Goal: Task Accomplishment & Management: Complete application form

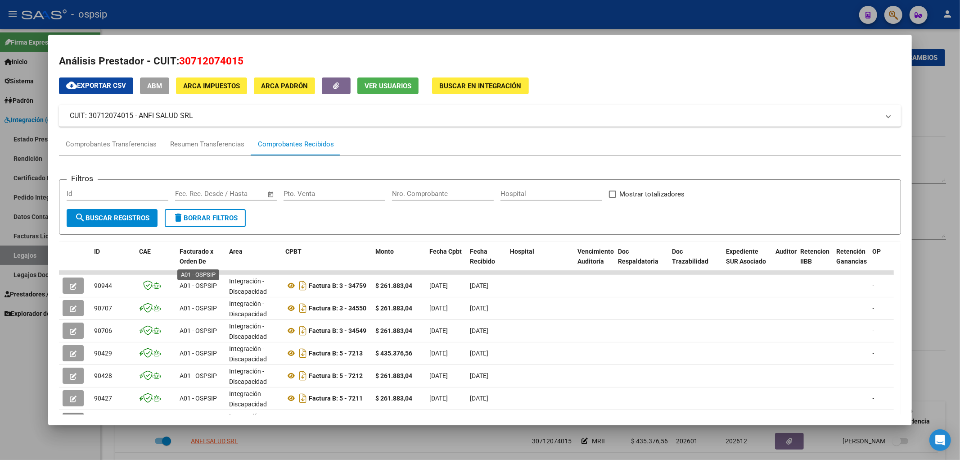
scroll to position [135, 0]
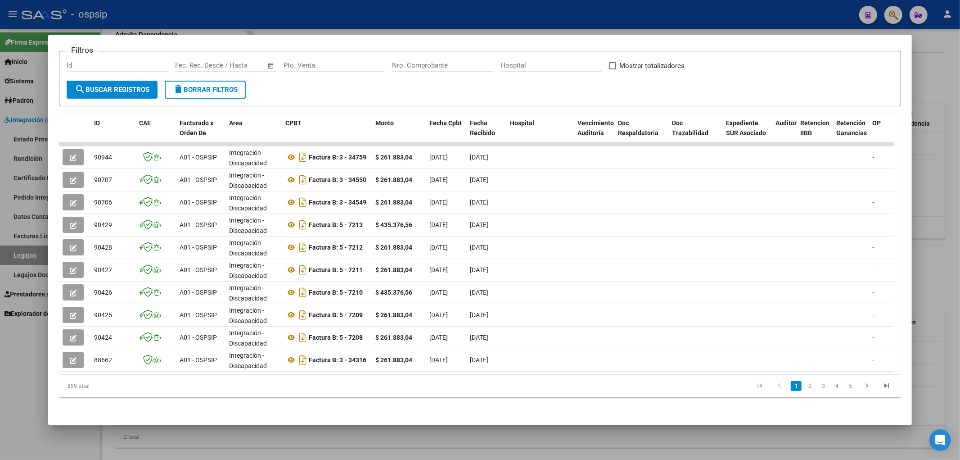
click at [30, 250] on div at bounding box center [480, 230] width 960 height 460
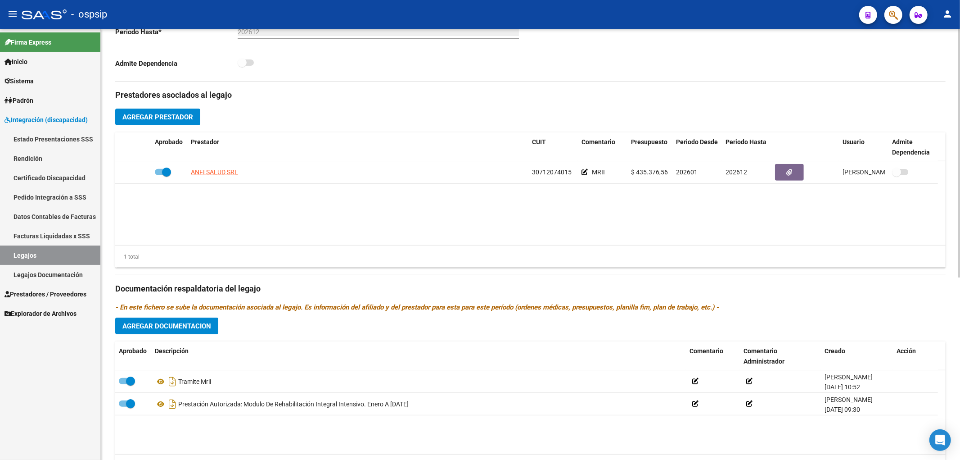
scroll to position [248, 0]
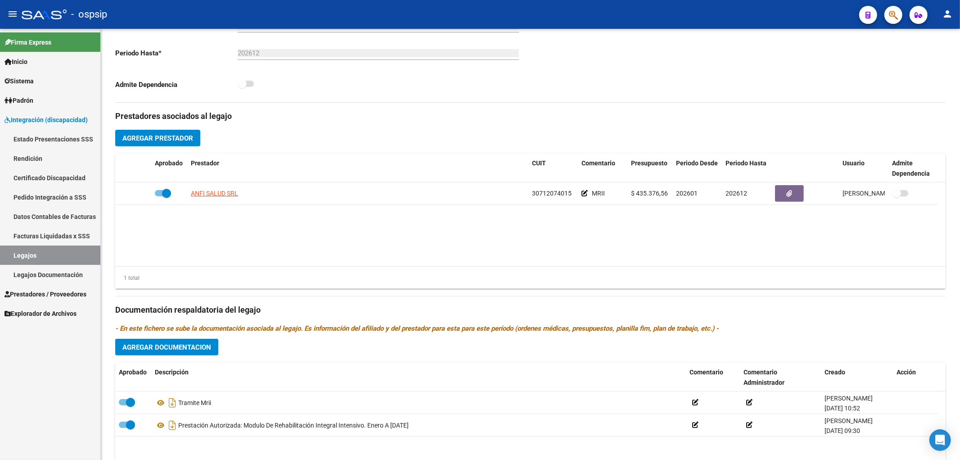
click at [81, 249] on link "Legajos" at bounding box center [50, 254] width 100 height 19
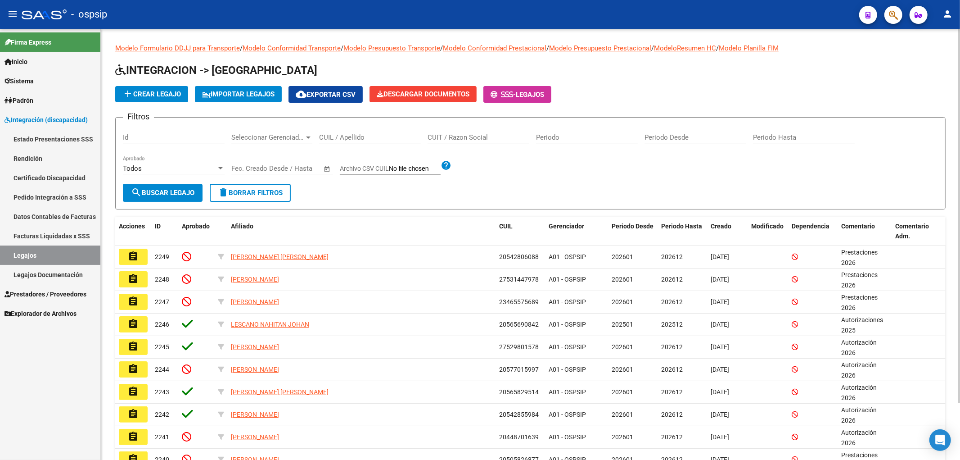
click at [367, 134] on input "CUIL / Apellido" at bounding box center [370, 137] width 102 height 8
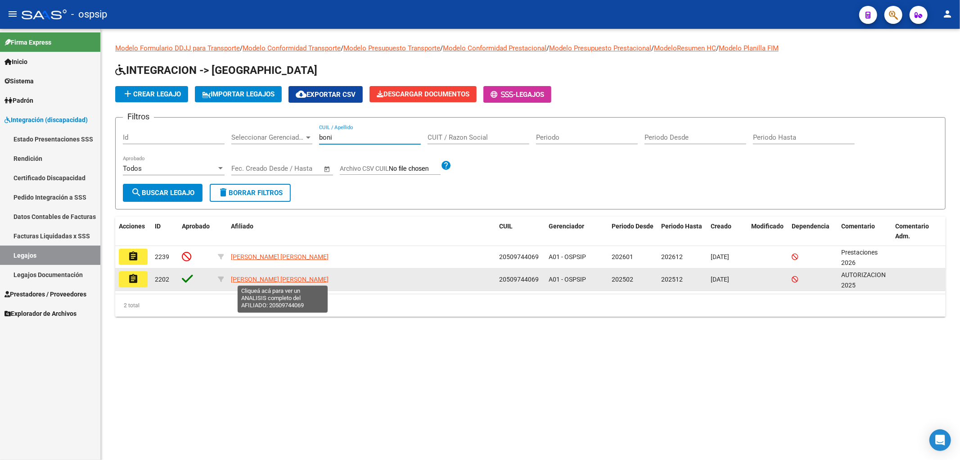
type input "boni"
click at [261, 282] on span "BONILLA ALBARRACIN PABLO ALAN" at bounding box center [280, 278] width 98 height 7
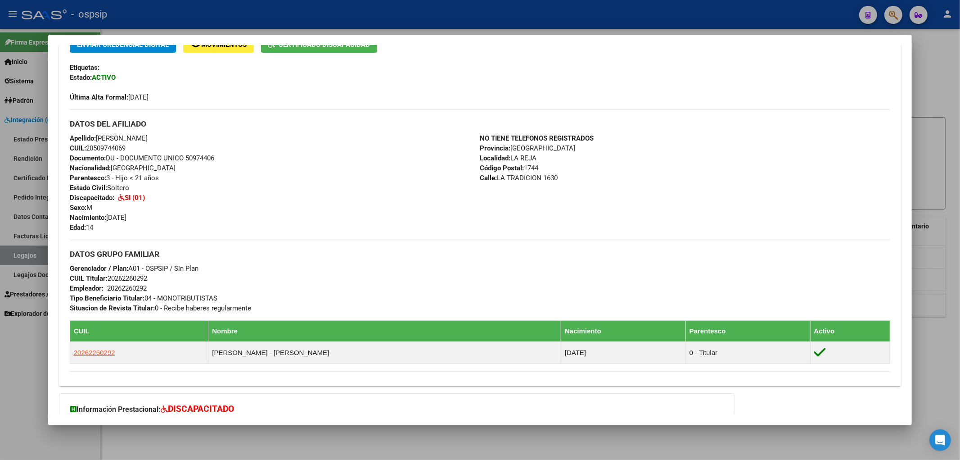
scroll to position [200, 0]
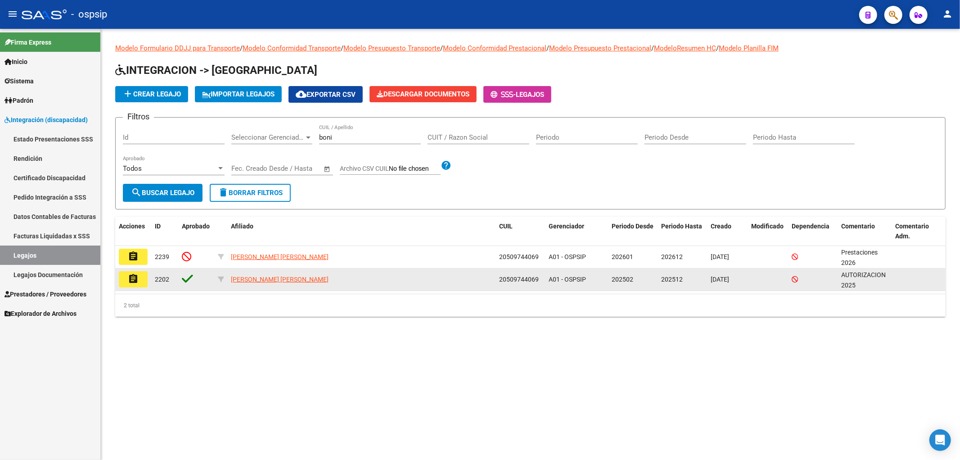
click at [136, 284] on button "assignment" at bounding box center [133, 279] width 29 height 16
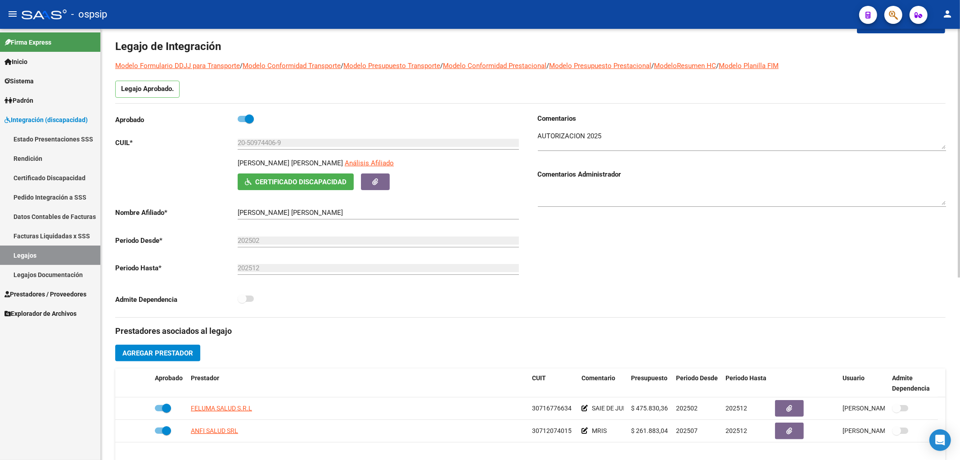
scroll to position [50, 0]
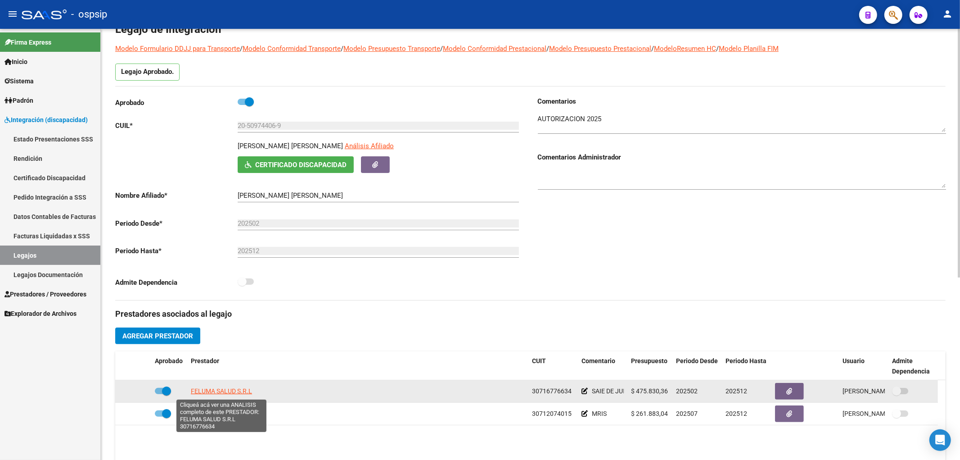
click at [212, 392] on span "FELUMA SALUD S.R.L" at bounding box center [221, 390] width 61 height 7
type textarea "30716776634"
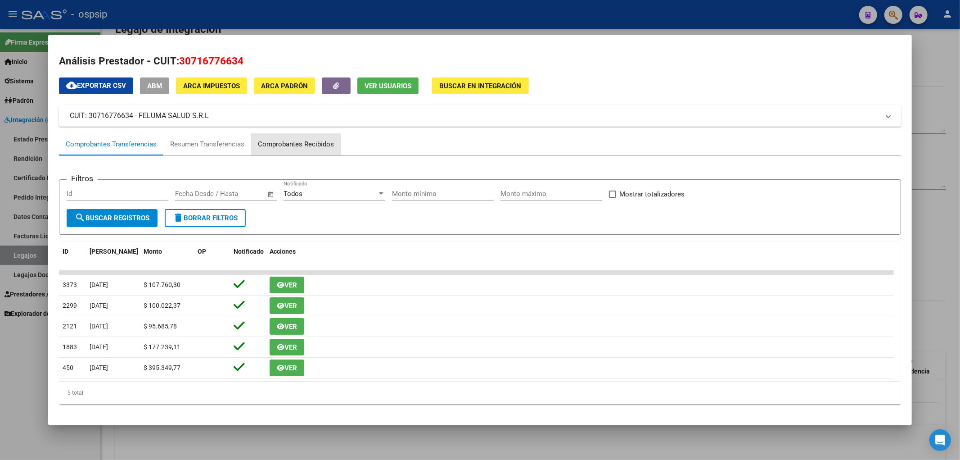
click at [301, 149] on div "Comprobantes Recibidos" at bounding box center [296, 144] width 76 height 10
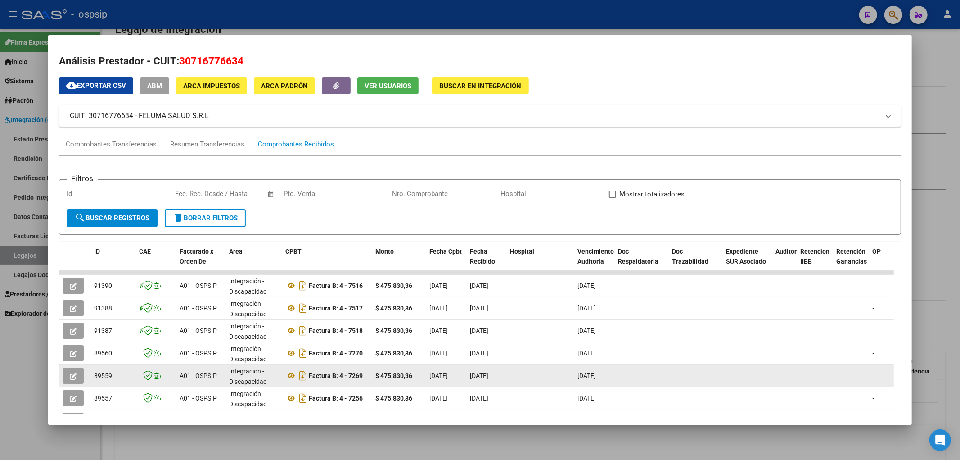
click at [77, 377] on button "button" at bounding box center [73, 375] width 21 height 16
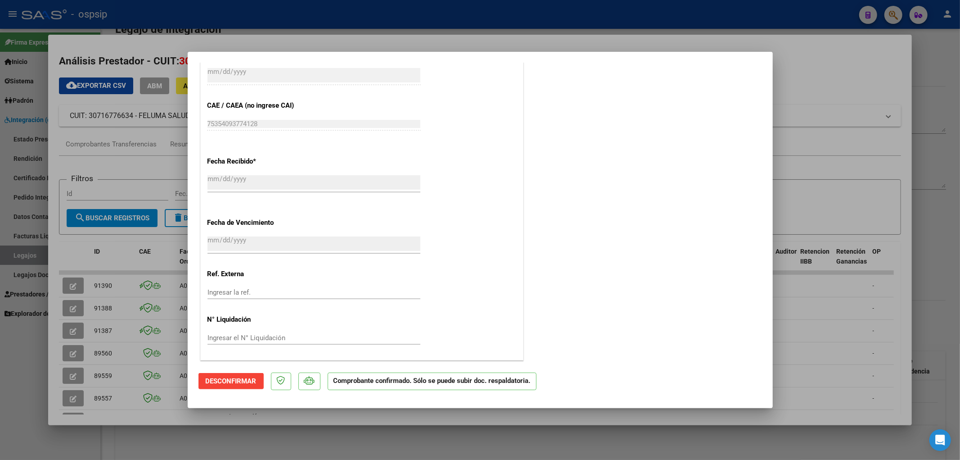
scroll to position [876, 0]
type input "$ 0,00"
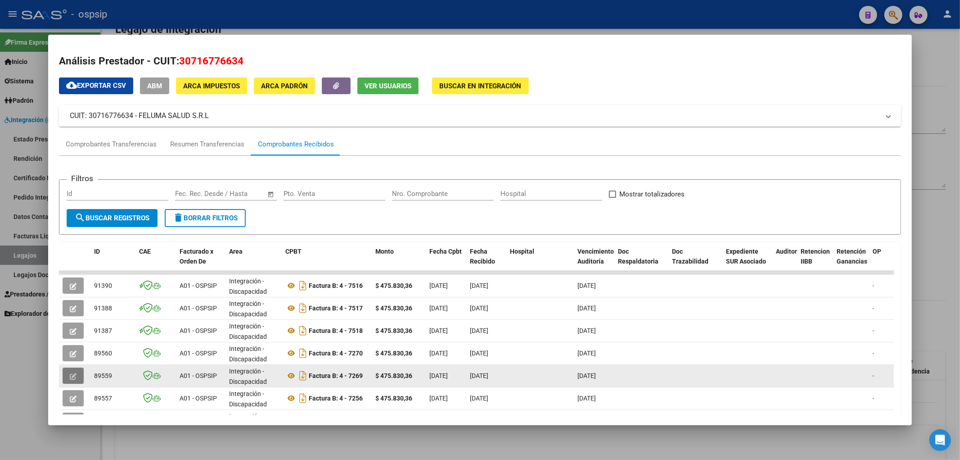
click at [76, 376] on icon "button" at bounding box center [73, 376] width 7 height 7
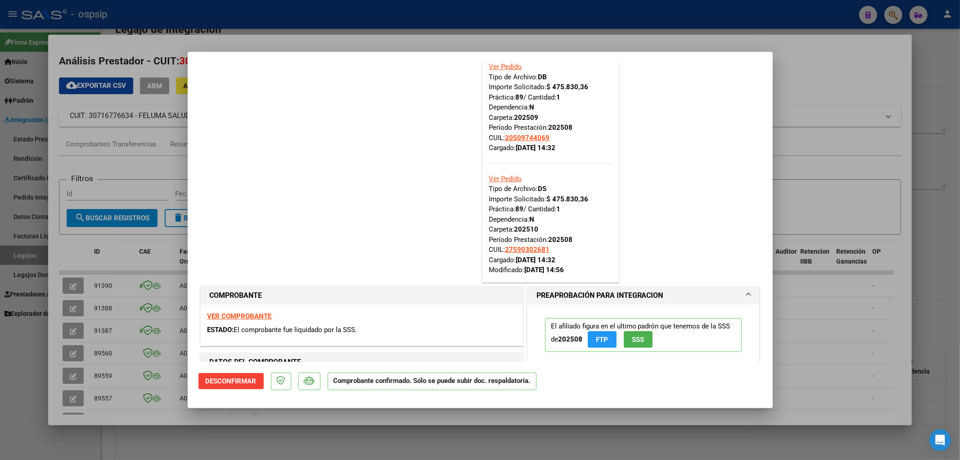
scroll to position [300, 0]
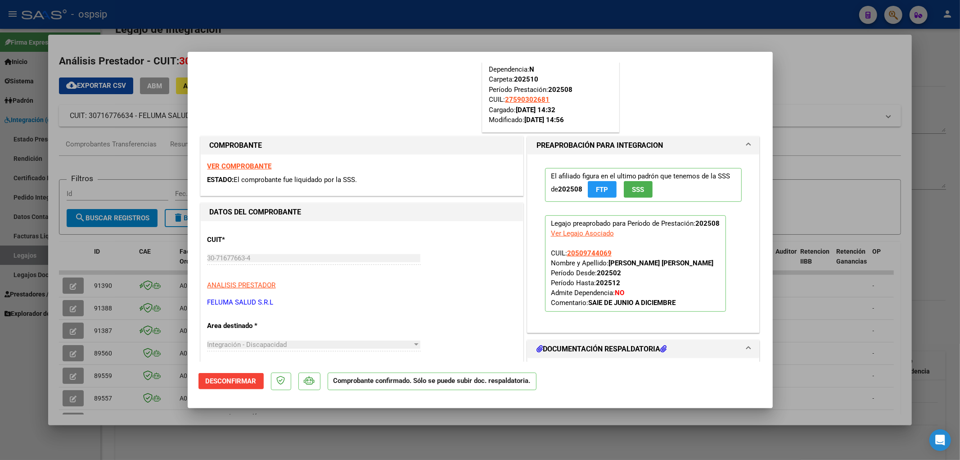
click at [231, 379] on span "Desconfirmar" at bounding box center [231, 381] width 51 height 8
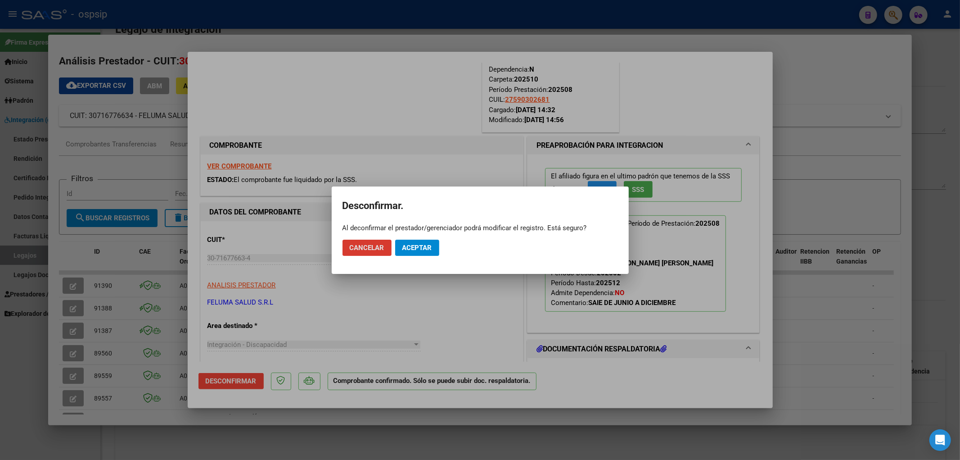
click at [419, 247] on span "Aceptar" at bounding box center [417, 247] width 30 height 8
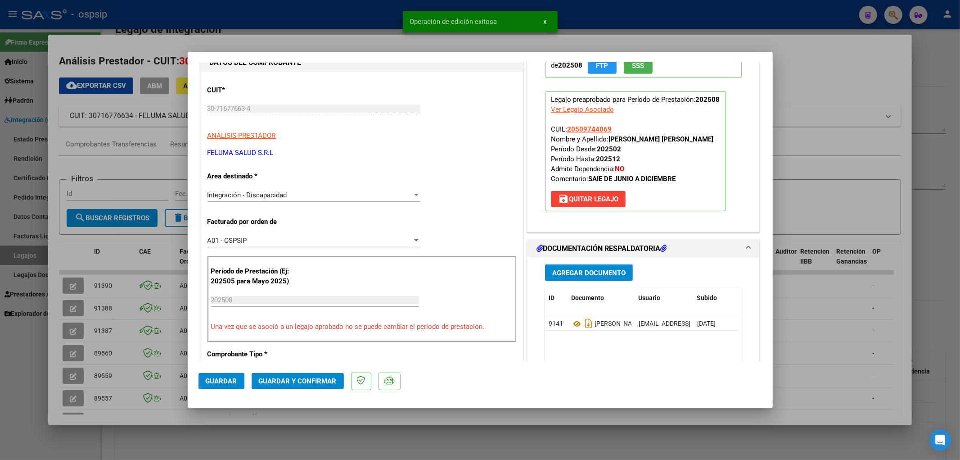
scroll to position [450, 0]
click at [603, 196] on span "save Quitar Legajo" at bounding box center [588, 198] width 60 height 8
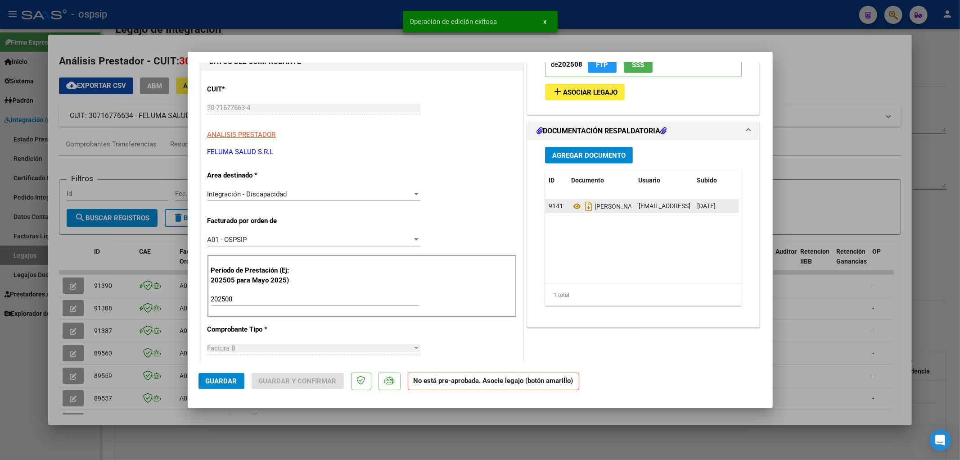
scroll to position [400, 0]
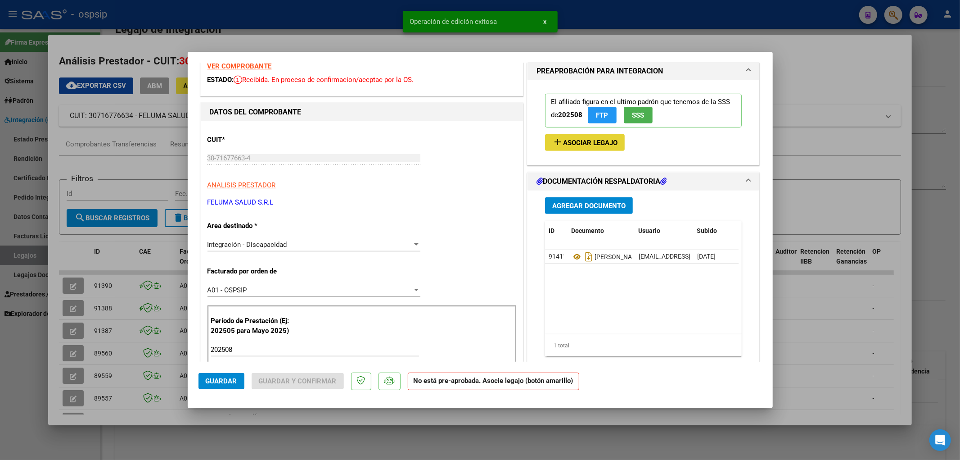
click at [576, 143] on span "Asociar Legajo" at bounding box center [590, 143] width 54 height 8
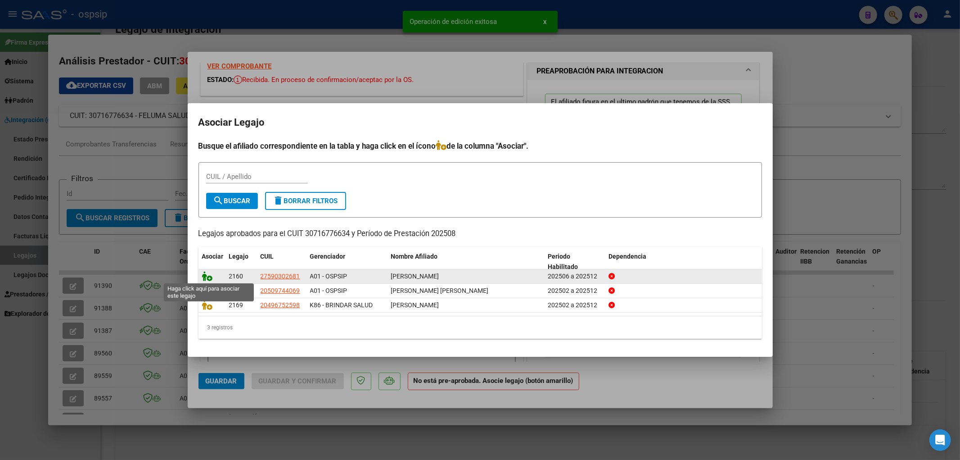
click at [203, 276] on icon at bounding box center [207, 276] width 11 height 10
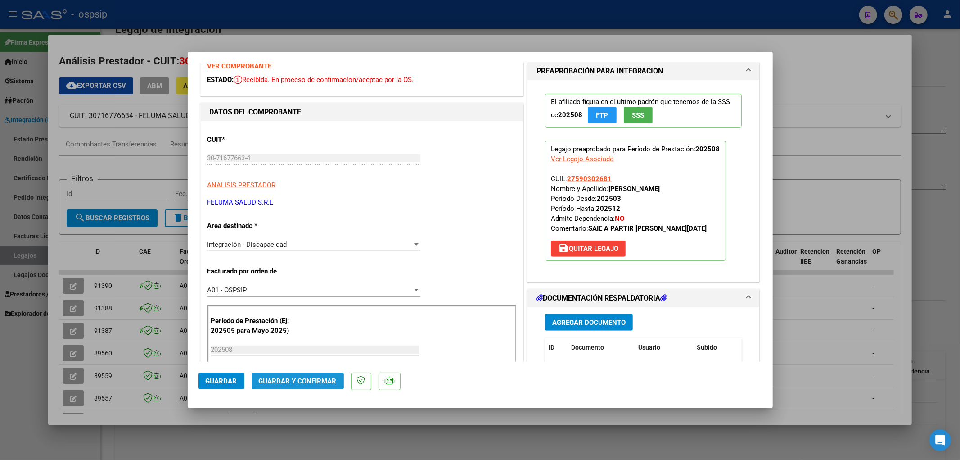
click at [295, 381] on span "Guardar y Confirmar" at bounding box center [298, 381] width 78 height 8
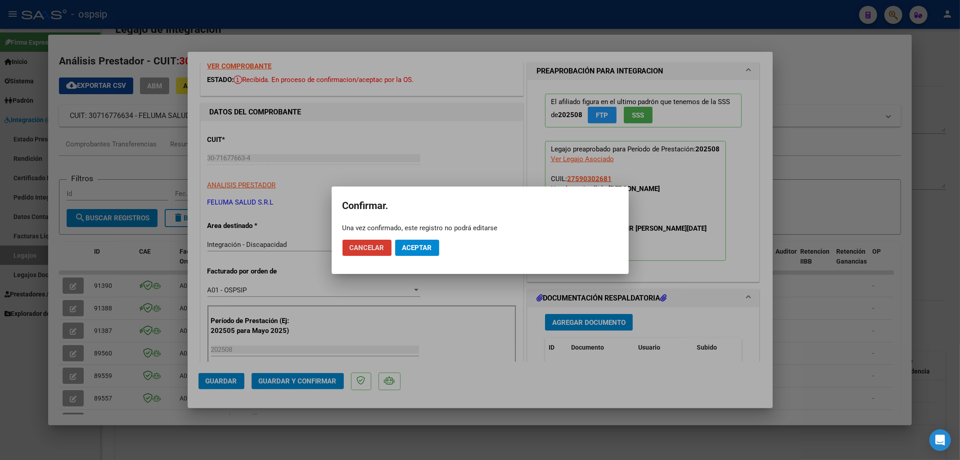
click at [412, 253] on button "Aceptar" at bounding box center [417, 247] width 44 height 16
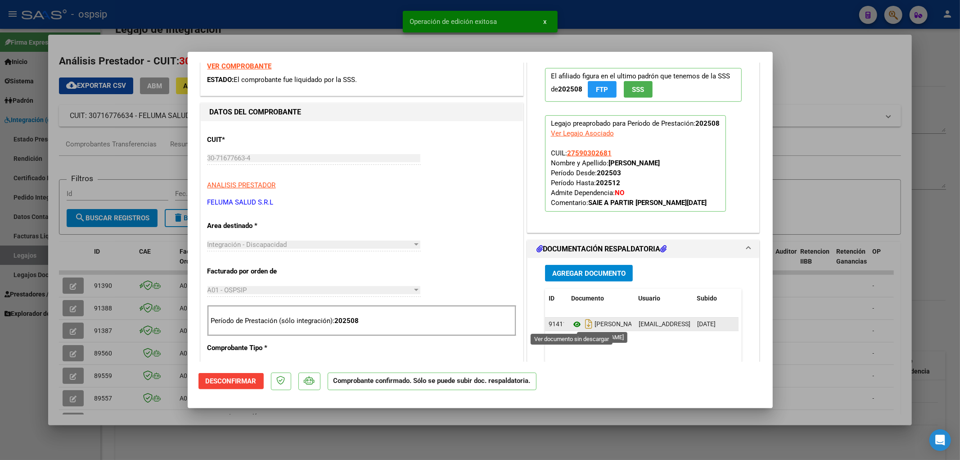
click at [573, 323] on icon at bounding box center [577, 324] width 12 height 11
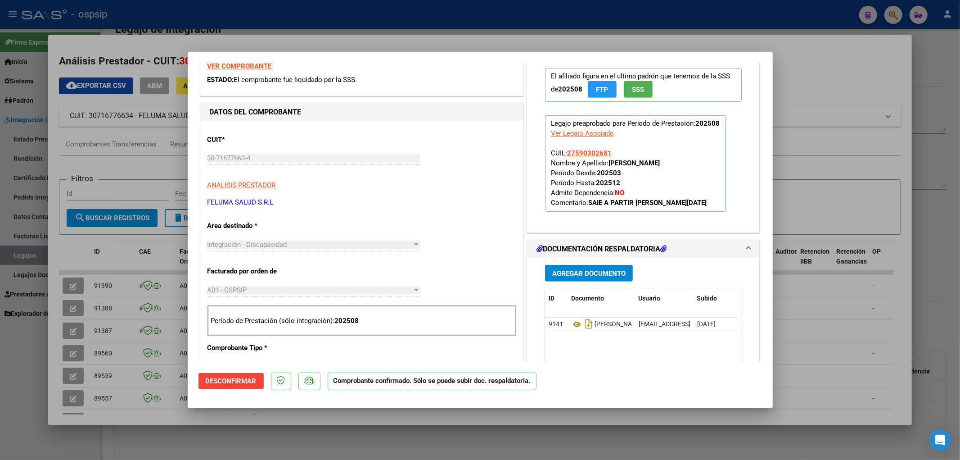
type input "$ 0,00"
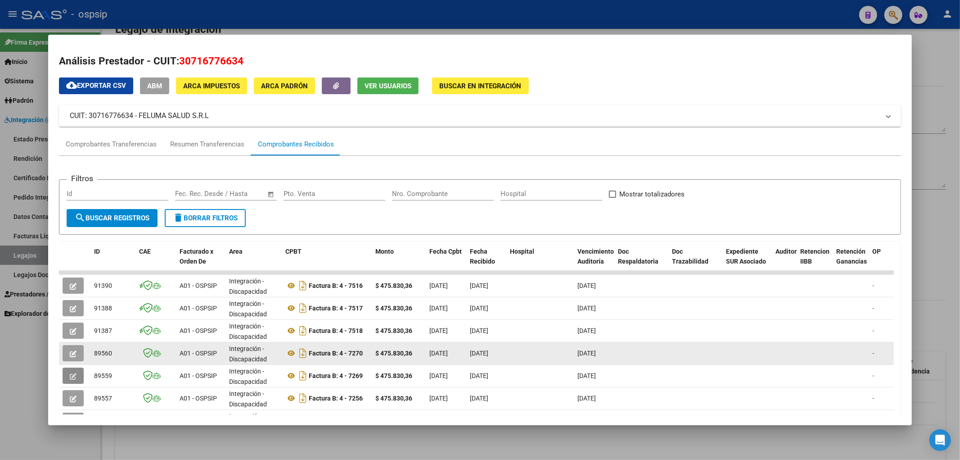
click at [76, 350] on icon "button" at bounding box center [73, 353] width 7 height 7
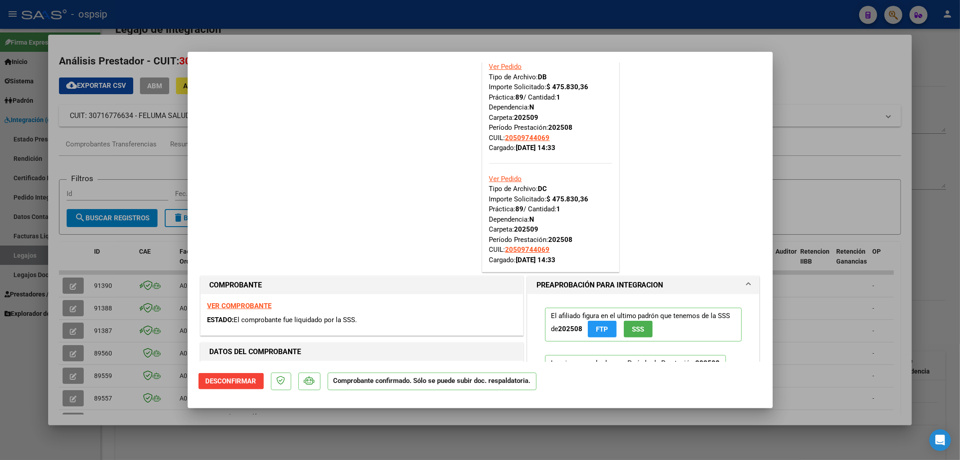
scroll to position [400, 0]
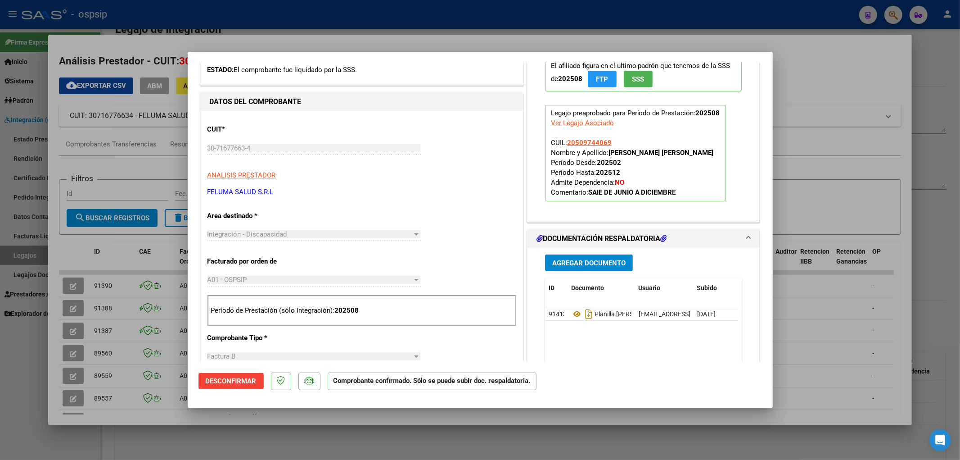
type input "$ 0,00"
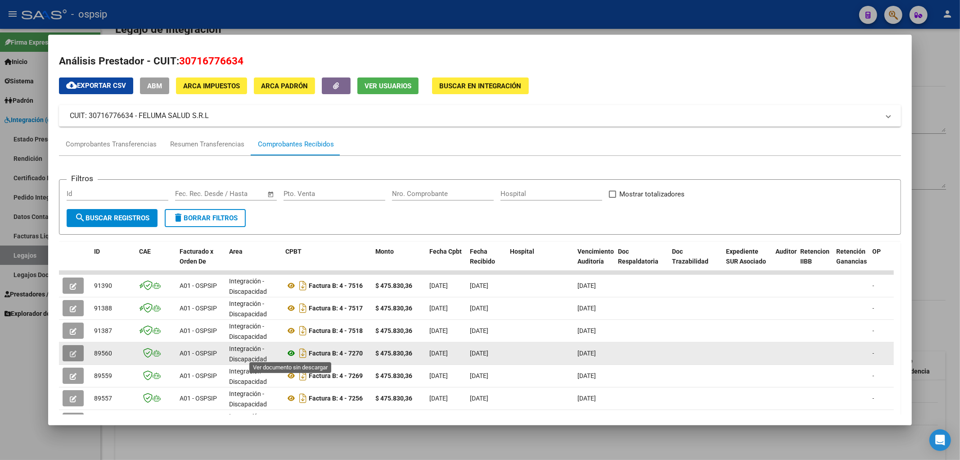
click at [291, 350] on icon at bounding box center [291, 352] width 12 height 11
click at [68, 345] on button "button" at bounding box center [73, 353] width 21 height 16
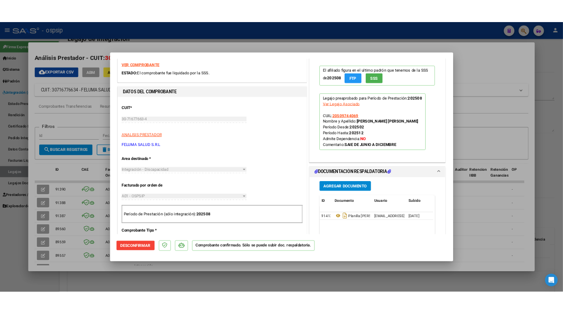
scroll to position [400, 0]
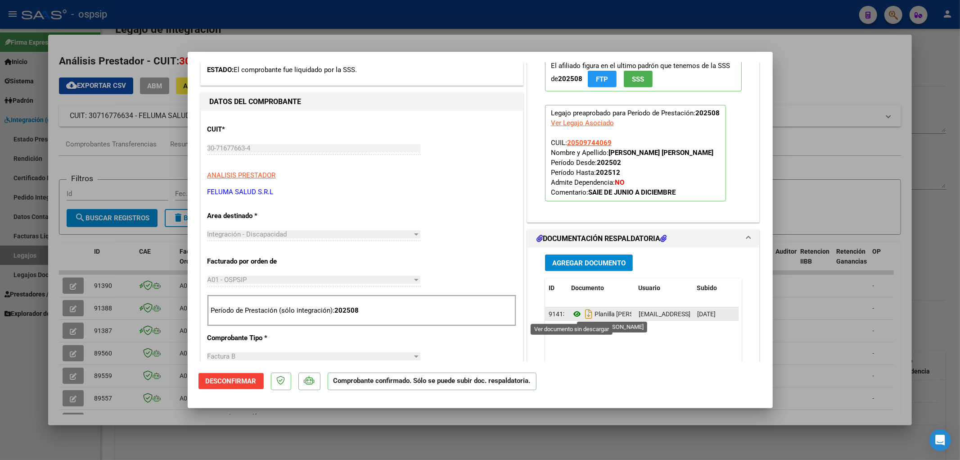
click at [575, 316] on icon at bounding box center [577, 313] width 12 height 11
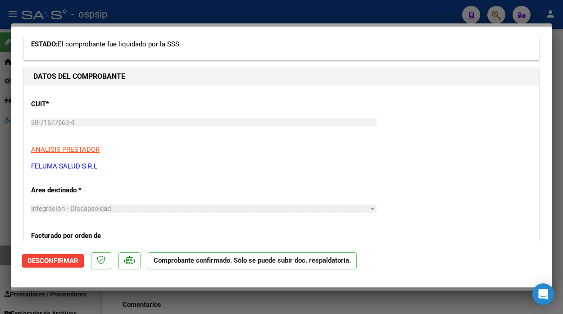
type input "$ 0,00"
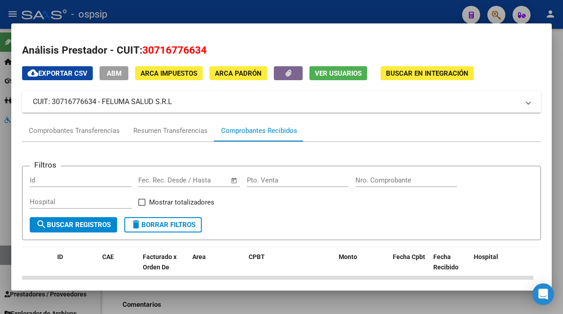
scroll to position [200, 0]
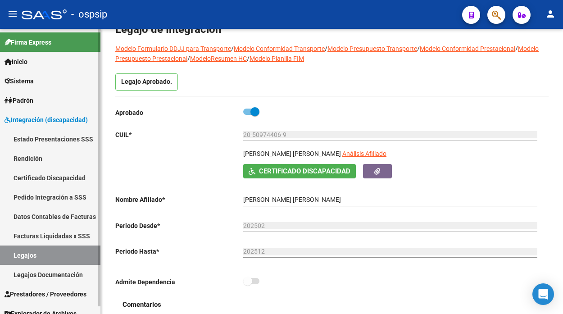
click at [21, 254] on link "Legajos" at bounding box center [50, 254] width 100 height 19
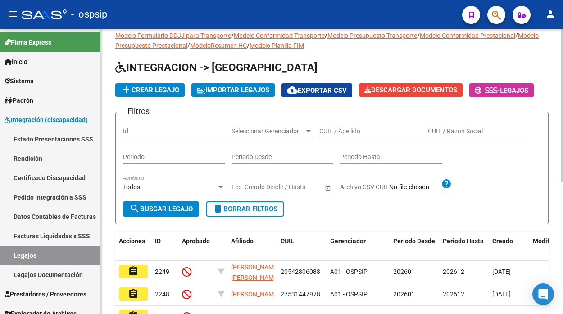
scroll to position [50, 0]
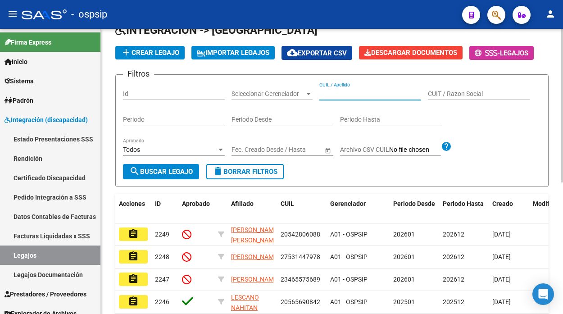
click at [334, 91] on input "CUIL / Apellido" at bounding box center [370, 94] width 102 height 8
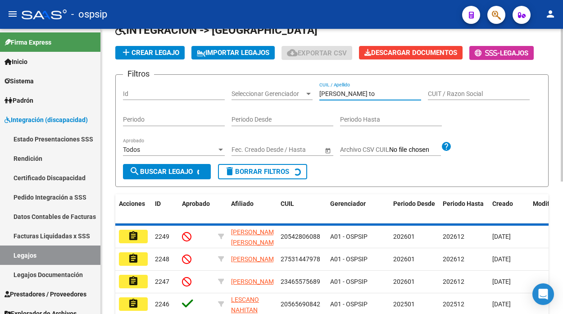
scroll to position [43, 0]
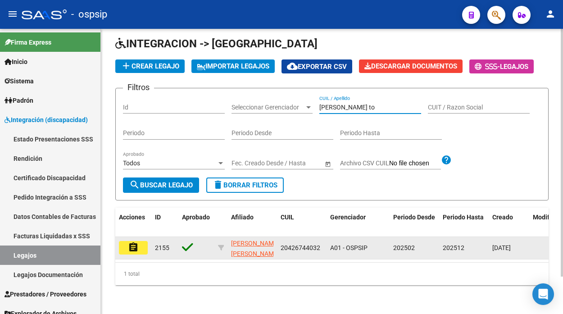
type input "gonzalez to"
click at [135, 242] on mat-icon "assignment" at bounding box center [133, 247] width 11 height 11
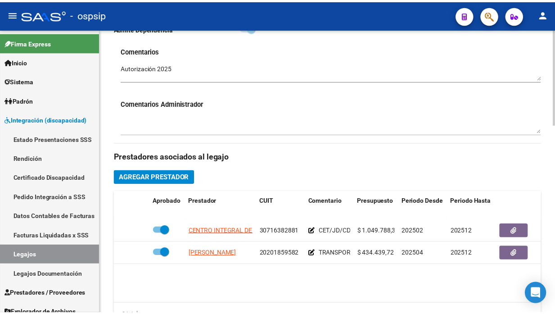
scroll to position [350, 0]
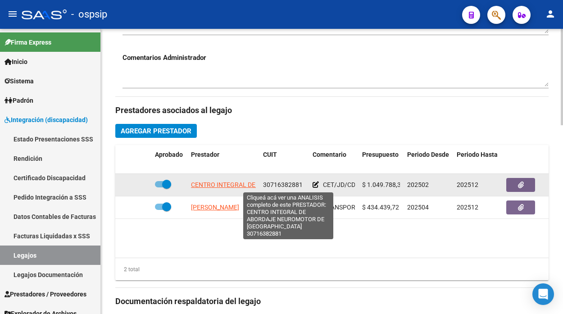
click at [241, 181] on span "CENTRO INTEGRAL DE ABORDAJE NEUROMOTOR DE BUENOS AIRES" at bounding box center [297, 184] width 213 height 7
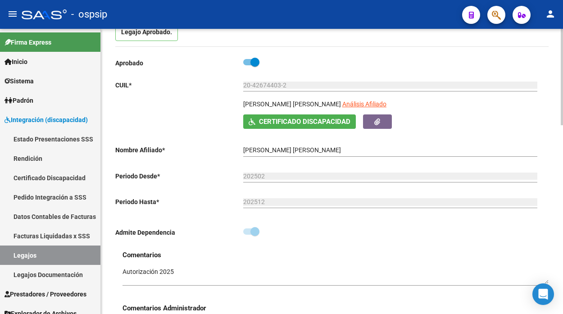
scroll to position [0, 0]
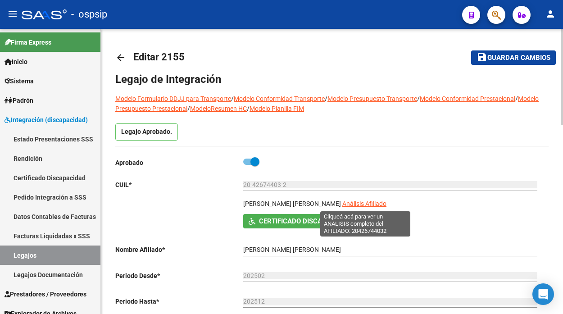
click at [365, 205] on span "Análisis Afiliado" at bounding box center [364, 203] width 44 height 7
type textarea "20426744032"
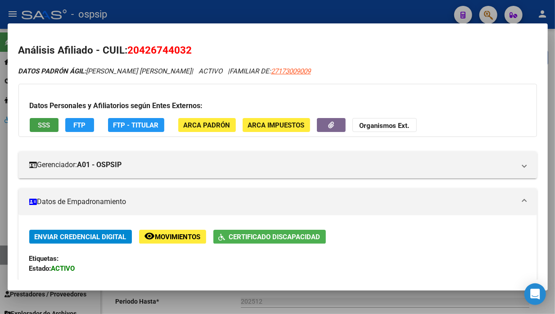
click at [41, 126] on span "SSS" at bounding box center [44, 125] width 12 height 8
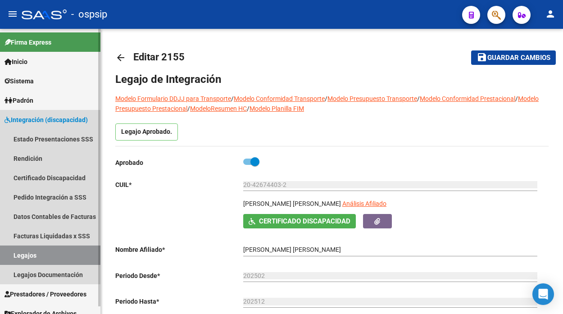
click at [41, 254] on link "Legajos" at bounding box center [50, 254] width 100 height 19
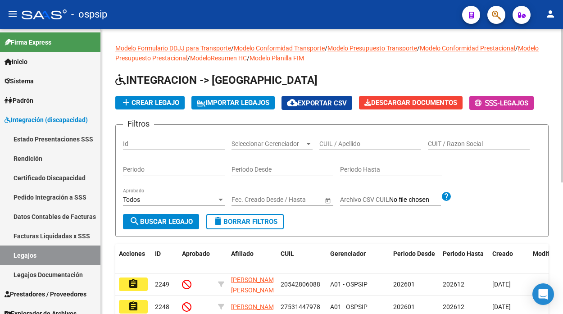
click at [334, 143] on input "CUIL / Apellido" at bounding box center [370, 144] width 102 height 8
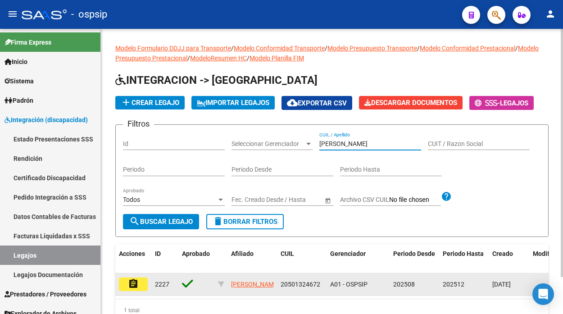
type input "aranda"
click at [142, 278] on button "assignment" at bounding box center [133, 284] width 29 height 14
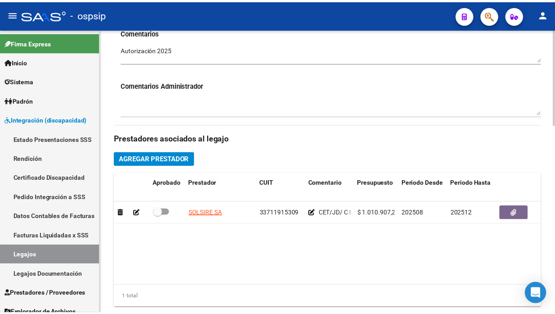
scroll to position [350, 0]
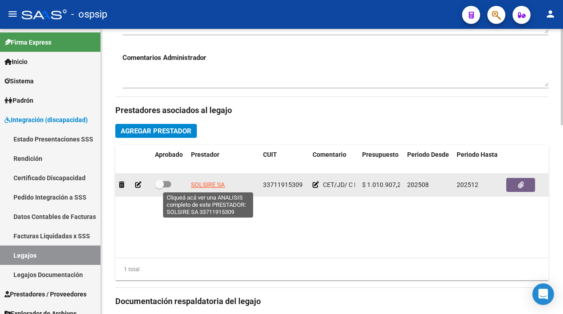
click at [213, 185] on span "SOLSIRE SA" at bounding box center [208, 184] width 34 height 7
type textarea "33711915309"
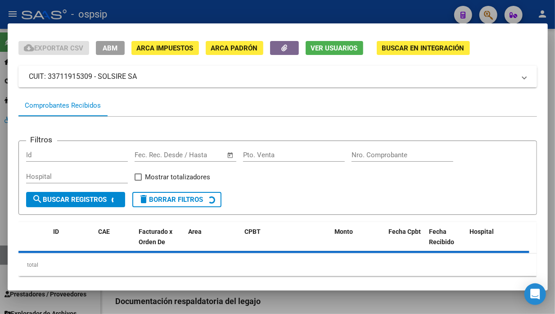
scroll to position [38, 0]
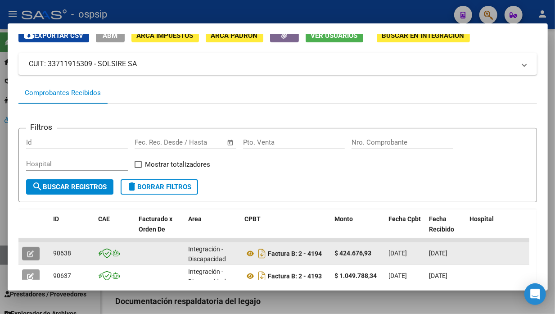
click at [33, 253] on icon "button" at bounding box center [30, 253] width 7 height 7
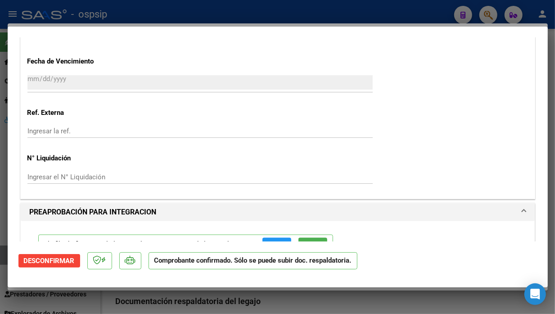
scroll to position [850, 0]
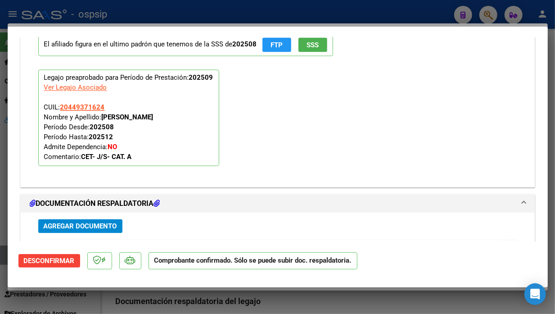
type input "$ 0,00"
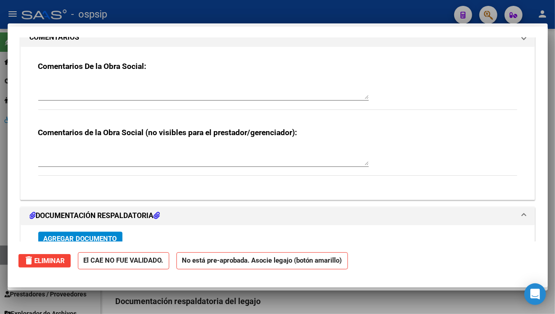
scroll to position [0, 0]
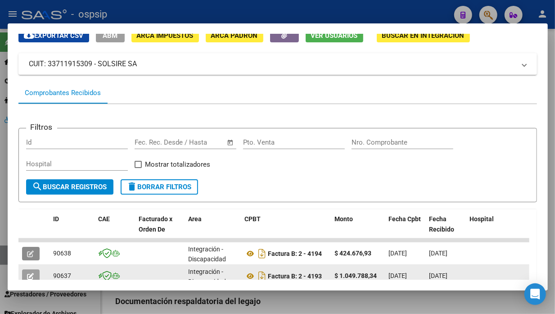
click at [38, 270] on button "button" at bounding box center [31, 276] width 18 height 14
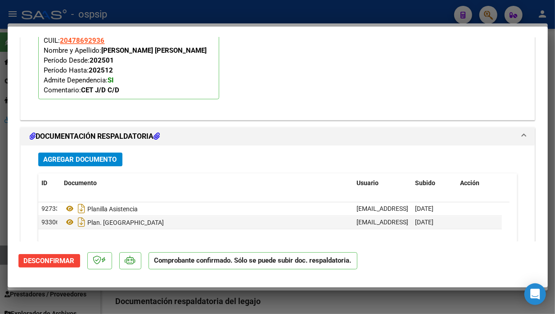
scroll to position [1012, 0]
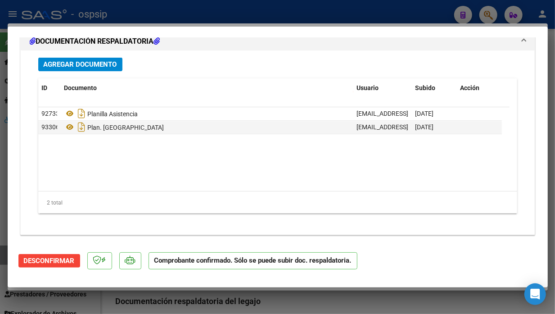
type input "$ 0,00"
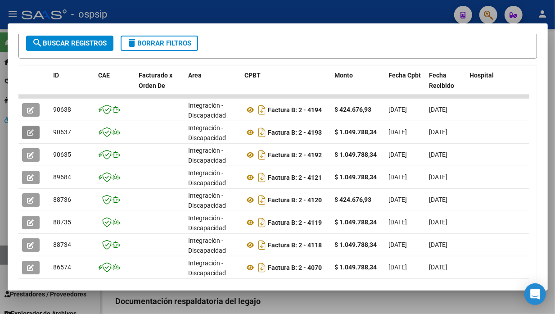
scroll to position [190, 0]
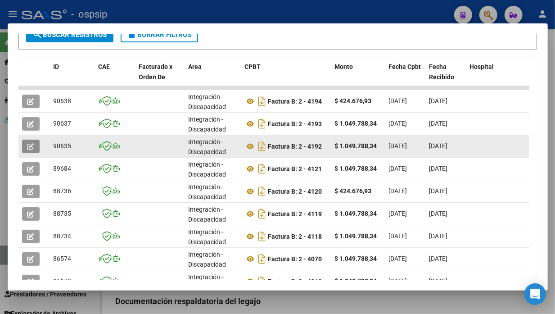
click at [35, 140] on button "button" at bounding box center [31, 147] width 18 height 14
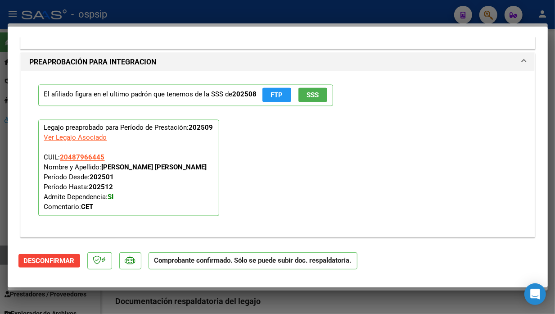
scroll to position [1000, 0]
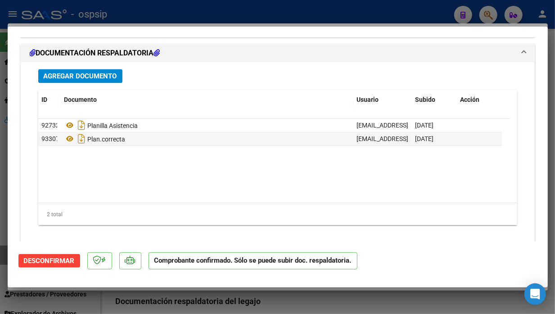
type input "$ 0,00"
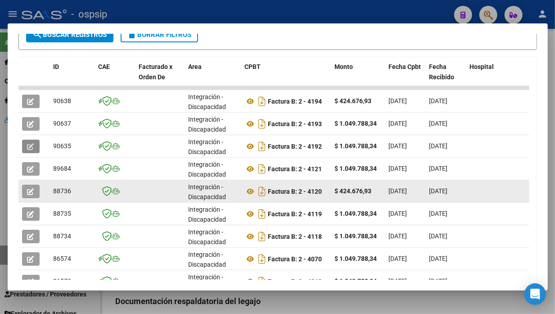
click at [30, 188] on icon "button" at bounding box center [30, 191] width 7 height 7
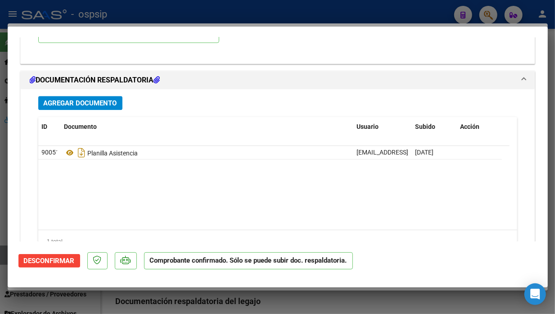
scroll to position [1000, 0]
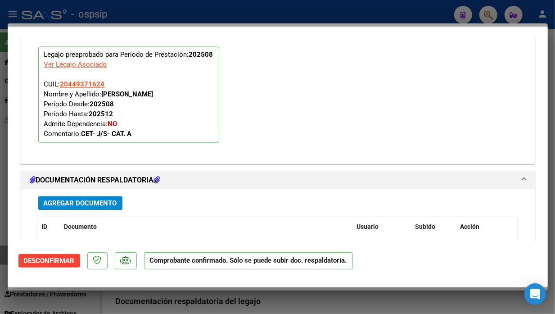
type input "$ 0,00"
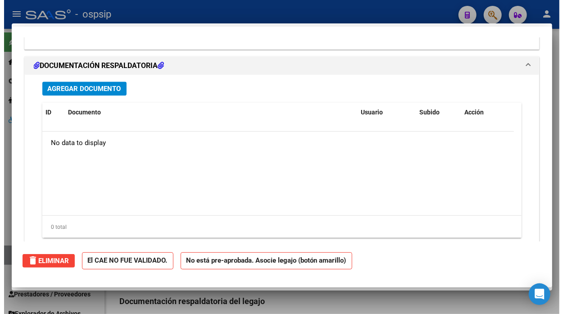
scroll to position [0, 0]
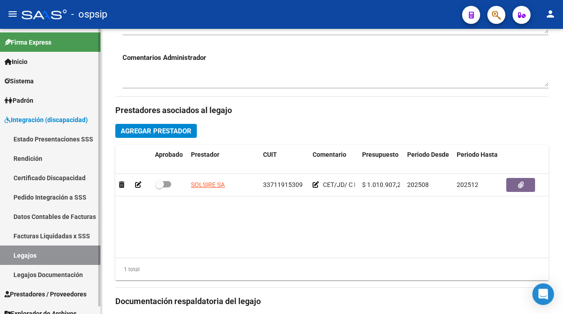
click at [33, 258] on link "Legajos" at bounding box center [50, 254] width 100 height 19
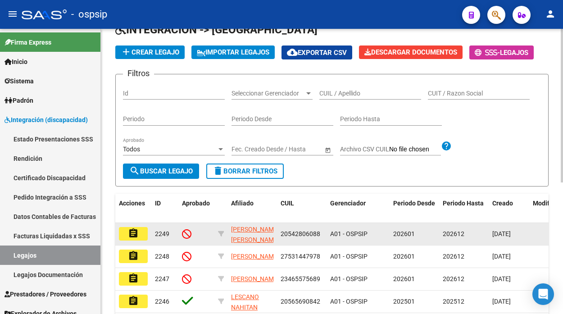
scroll to position [46, 0]
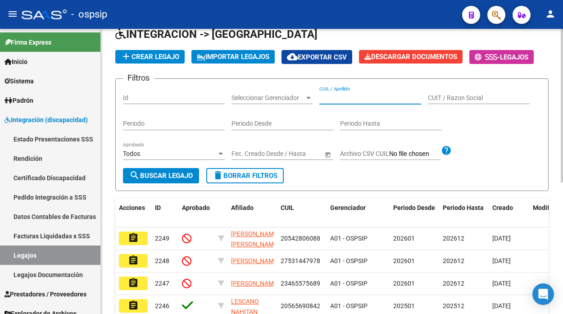
click at [343, 95] on input "CUIL / Apellido" at bounding box center [370, 98] width 102 height 8
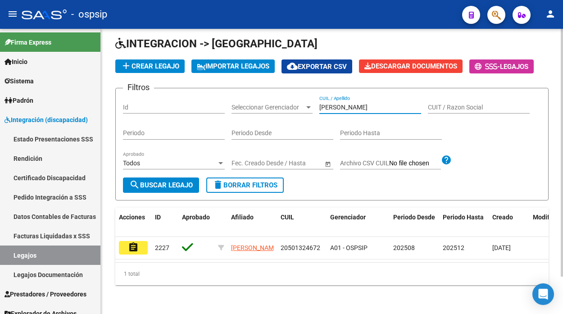
scroll to position [43, 0]
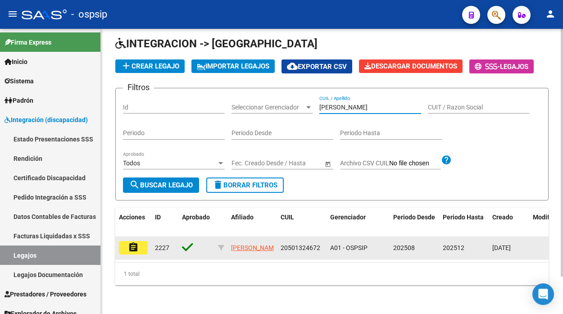
type input "aranda"
click at [131, 242] on mat-icon "assignment" at bounding box center [133, 247] width 11 height 11
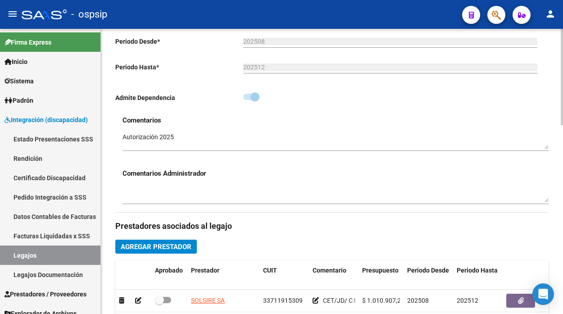
scroll to position [300, 0]
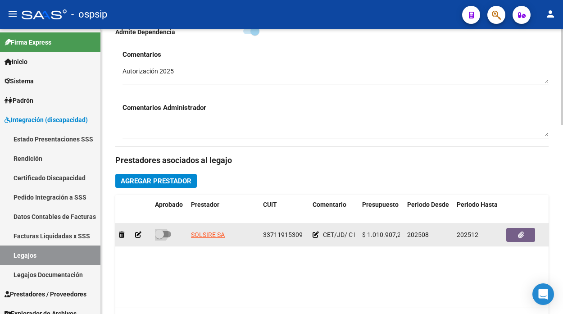
click at [156, 235] on span at bounding box center [159, 234] width 9 height 9
click at [159, 237] on input "checkbox" at bounding box center [159, 237] width 0 height 0
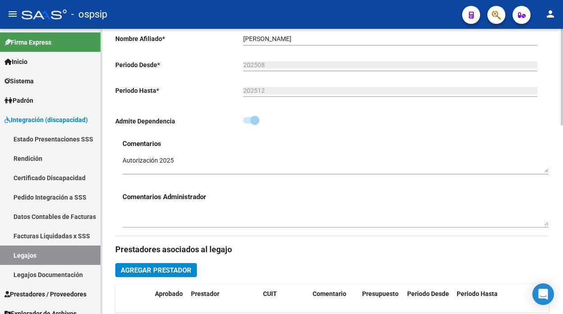
scroll to position [361, 0]
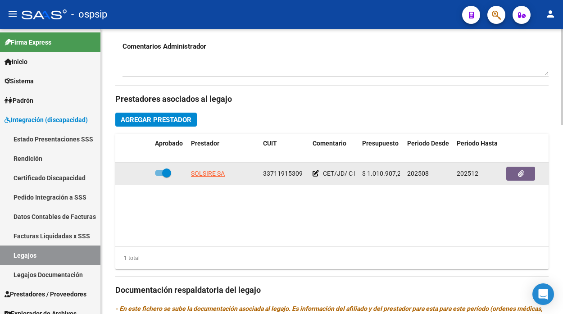
click at [172, 172] on div at bounding box center [169, 173] width 29 height 12
click at [164, 176] on span at bounding box center [166, 172] width 9 height 9
click at [159, 176] on input "checkbox" at bounding box center [159, 176] width 0 height 0
click at [164, 176] on span at bounding box center [163, 173] width 16 height 6
click at [159, 176] on input "checkbox" at bounding box center [159, 176] width 0 height 0
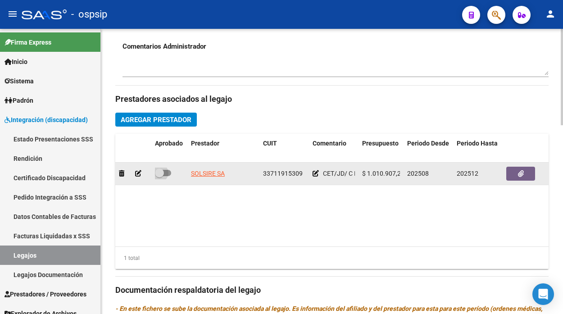
checkbox input "true"
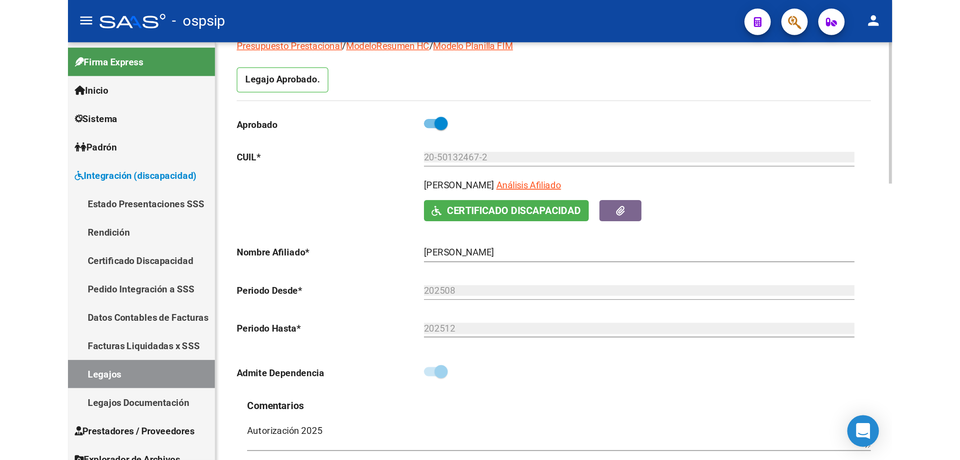
scroll to position [0, 0]
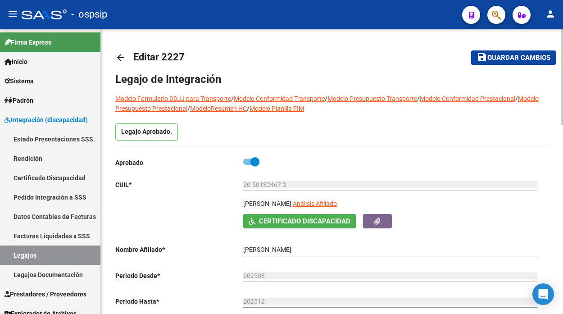
click at [501, 56] on span "Guardar cambios" at bounding box center [518, 58] width 63 height 8
click at [37, 260] on link "Legajos" at bounding box center [50, 254] width 100 height 19
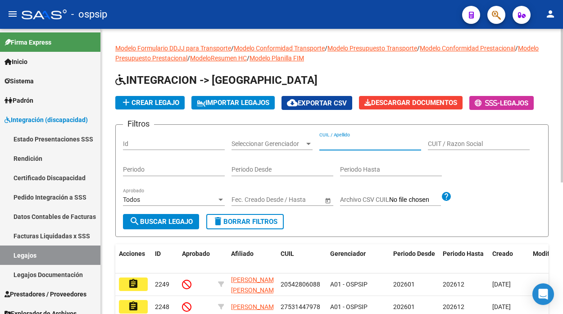
click at [327, 147] on input "CUIL / Apellido" at bounding box center [370, 144] width 102 height 8
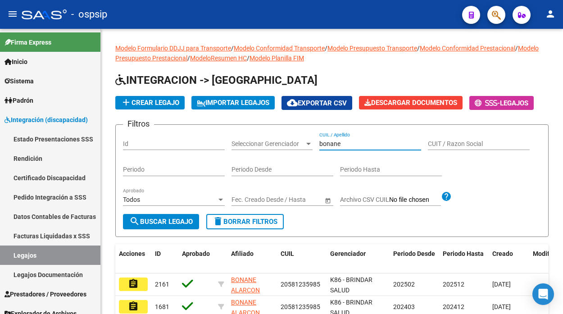
type input "bonane"
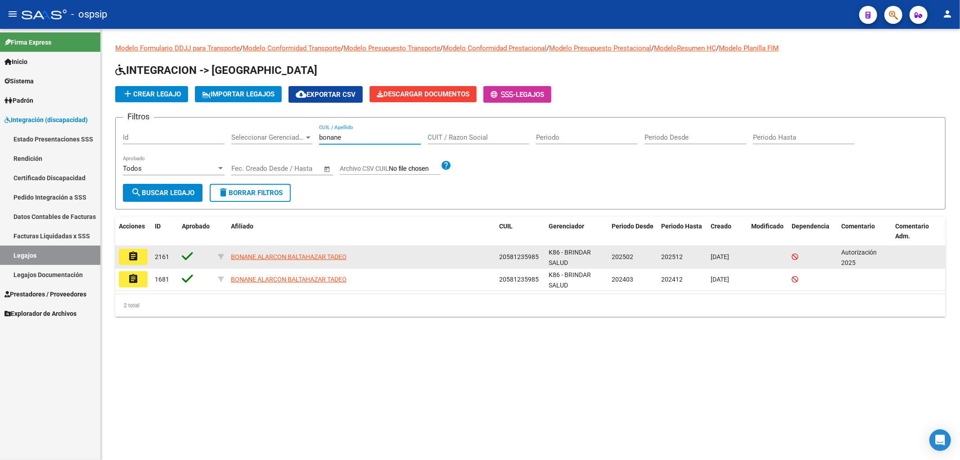
click at [133, 258] on mat-icon "assignment" at bounding box center [133, 256] width 11 height 11
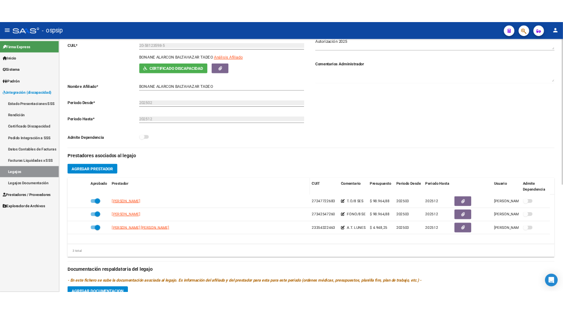
scroll to position [150, 0]
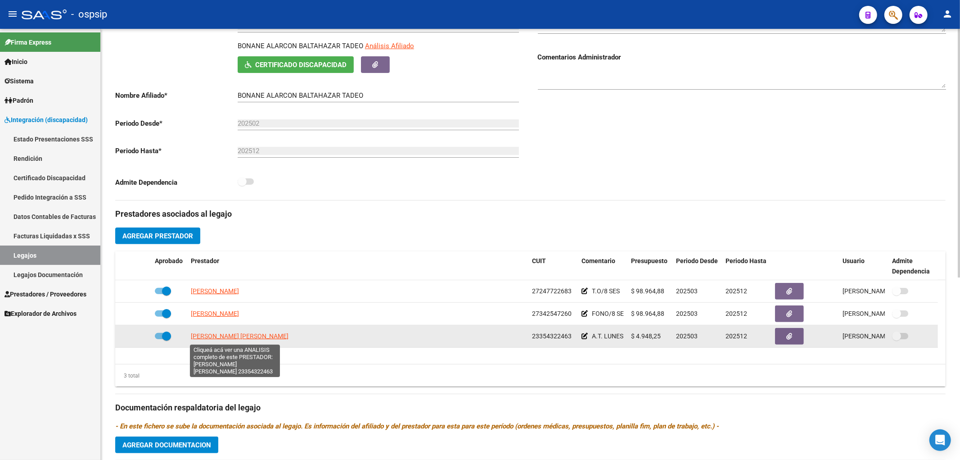
click at [233, 334] on span "[PERSON_NAME] [PERSON_NAME]" at bounding box center [240, 335] width 98 height 7
type textarea "23354322463"
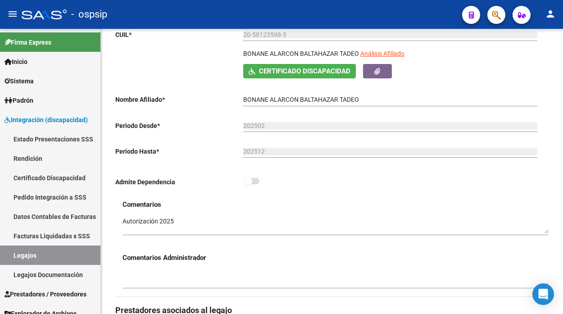
scroll to position [152, 0]
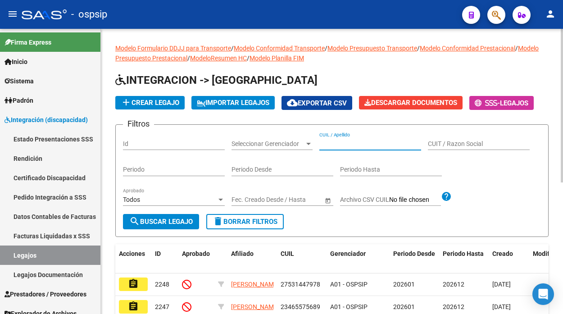
click at [326, 146] on input "CUIL / Apellido" at bounding box center [370, 144] width 102 height 8
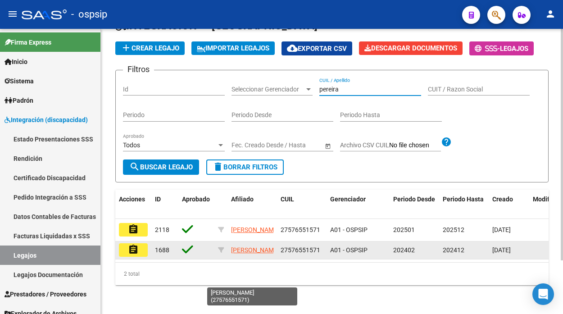
scroll to position [65, 0]
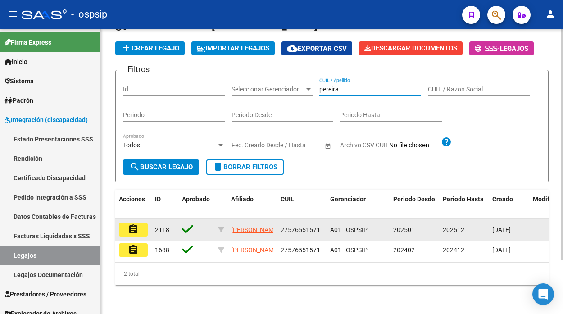
type input "pereira"
click at [140, 223] on button "assignment" at bounding box center [133, 230] width 29 height 14
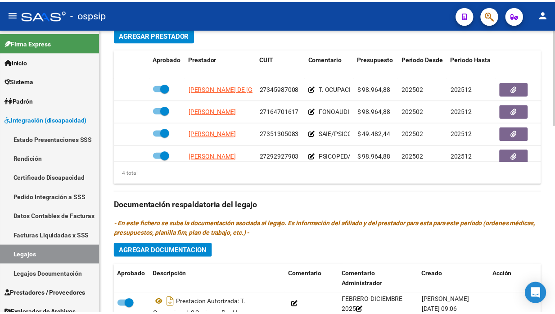
scroll to position [450, 0]
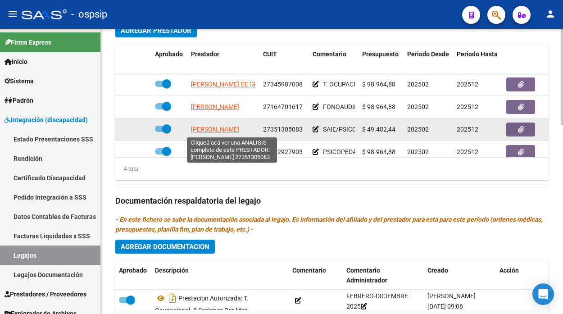
click at [218, 127] on span "PASQUERO ROMINA VANINA" at bounding box center [215, 129] width 48 height 7
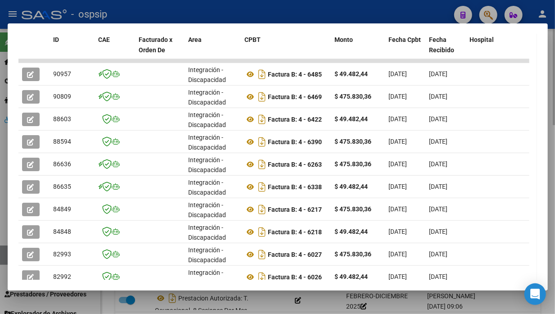
scroll to position [238, 0]
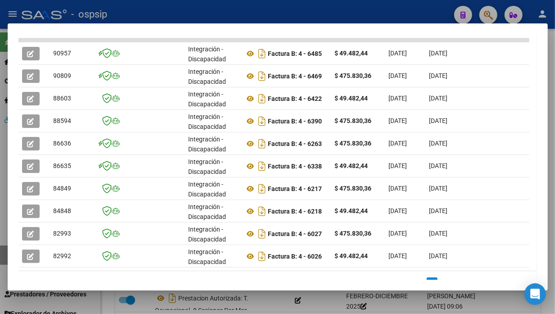
click at [9, 122] on mat-dialog-content "Análisis Prestador - CUIT: 27351305083 cloud_download Exportar CSV ABM ARCA Imp…" at bounding box center [278, 156] width 540 height 245
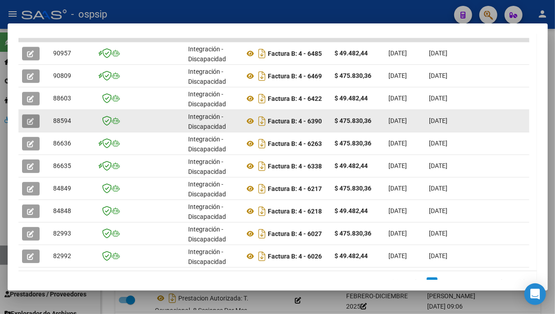
click at [29, 118] on icon "button" at bounding box center [30, 121] width 7 height 7
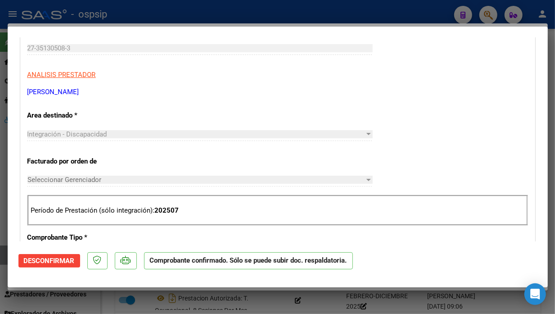
scroll to position [550, 0]
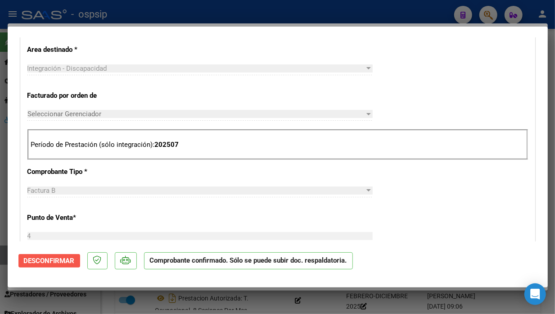
click at [53, 261] on span "Desconfirmar" at bounding box center [49, 261] width 51 height 8
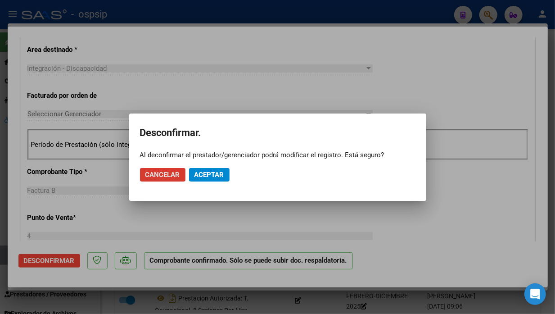
click at [212, 175] on span "Aceptar" at bounding box center [209, 175] width 30 height 8
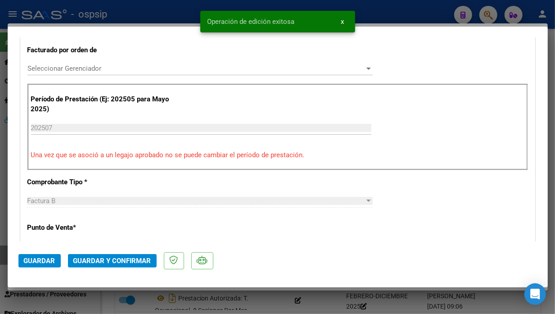
scroll to position [600, 0]
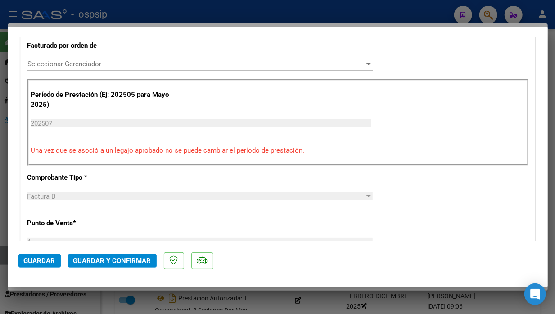
click at [205, 128] on div "202507 Ingrese el Período de Prestación como indica el ejemplo" at bounding box center [201, 124] width 340 height 14
click at [213, 124] on input "202507" at bounding box center [201, 123] width 340 height 8
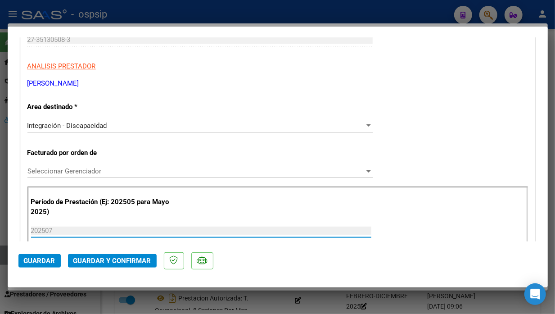
scroll to position [500, 0]
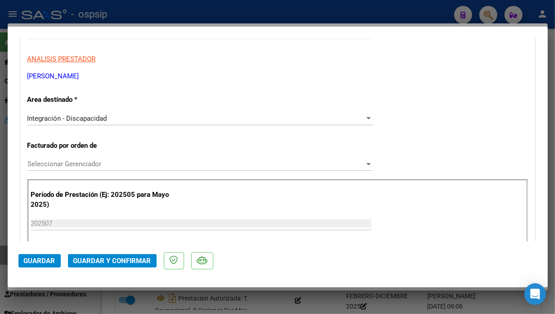
click at [200, 215] on div "Período de Prestación (Ej: 202505 para Mayo 2025) 202507 Ingrese el Período de …" at bounding box center [277, 222] width 500 height 86
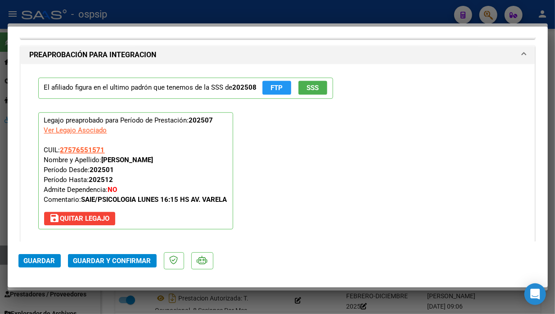
scroll to position [1250, 0]
click at [68, 214] on span "save Quitar Legajo" at bounding box center [80, 218] width 60 height 8
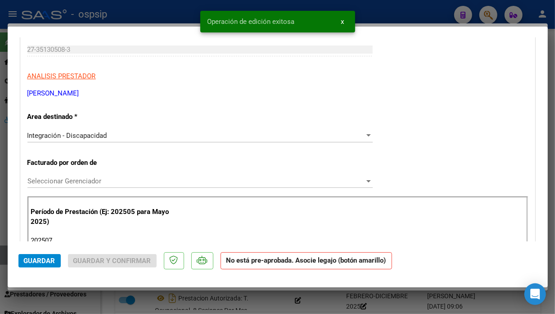
scroll to position [576, 0]
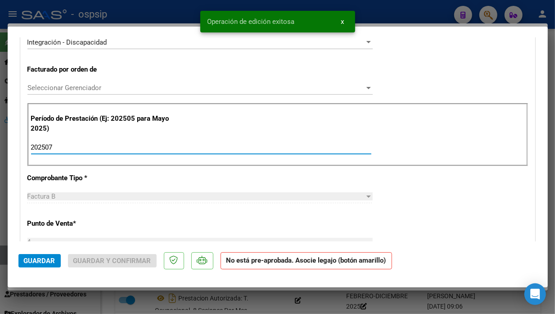
click at [120, 150] on input "202507" at bounding box center [201, 147] width 340 height 8
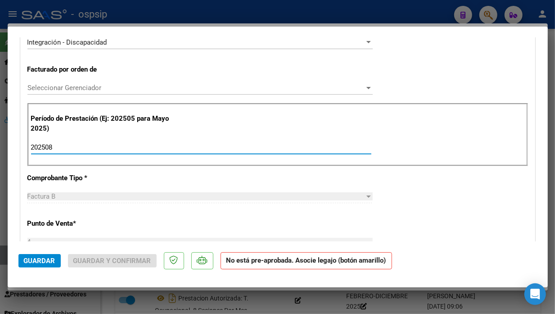
type input "202508"
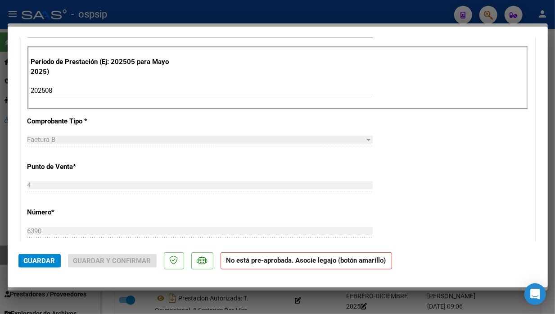
scroll to position [676, 0]
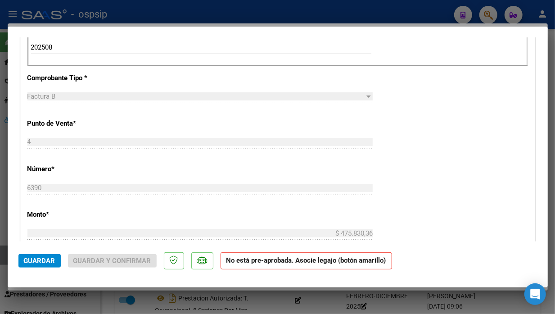
click at [50, 263] on span "Guardar" at bounding box center [40, 261] width 32 height 8
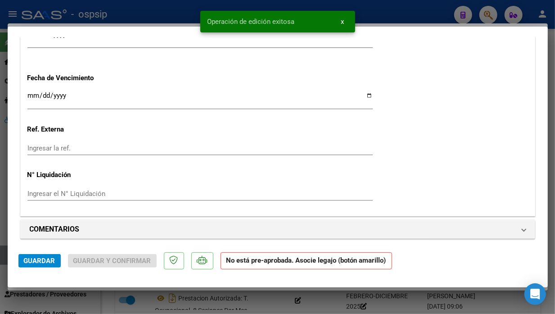
scroll to position [1276, 0]
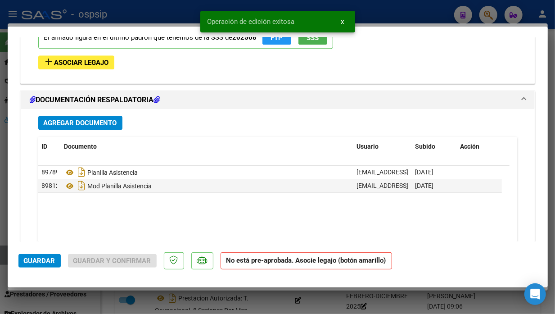
click at [91, 66] on span "Asociar Legajo" at bounding box center [81, 63] width 54 height 8
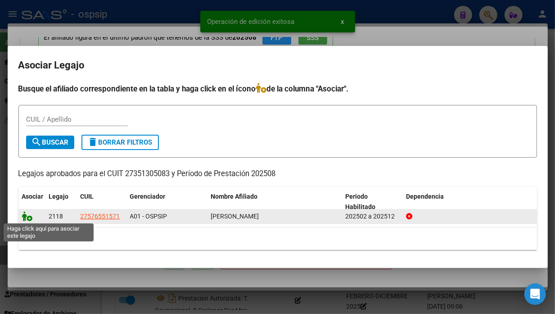
click at [28, 215] on icon at bounding box center [27, 216] width 11 height 10
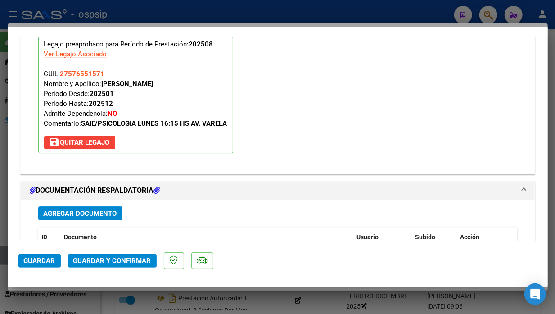
scroll to position [1475, 0]
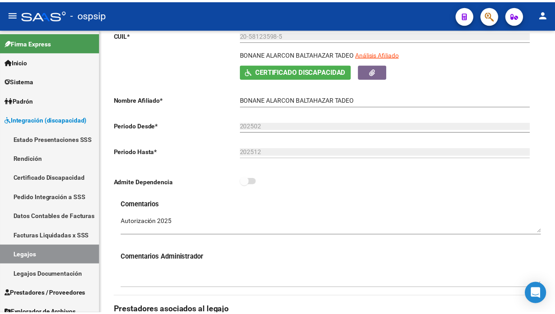
scroll to position [300, 0]
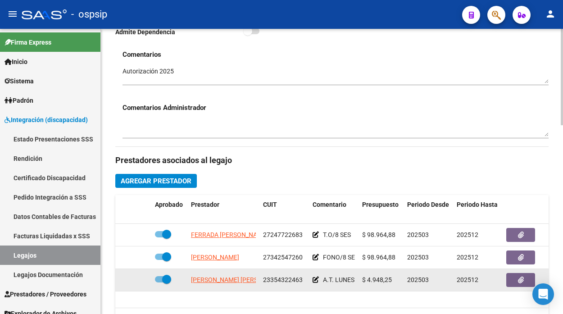
click at [217, 274] on datatable-body-cell "[PERSON_NAME] [PERSON_NAME]" at bounding box center [223, 280] width 72 height 22
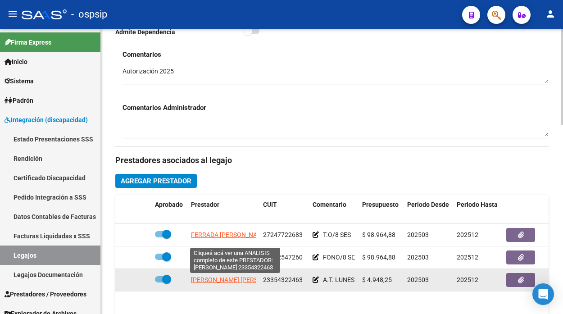
click at [216, 277] on span "[PERSON_NAME] [PERSON_NAME]" at bounding box center [240, 279] width 98 height 7
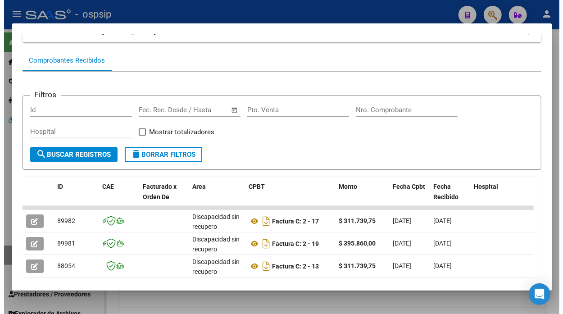
scroll to position [88, 0]
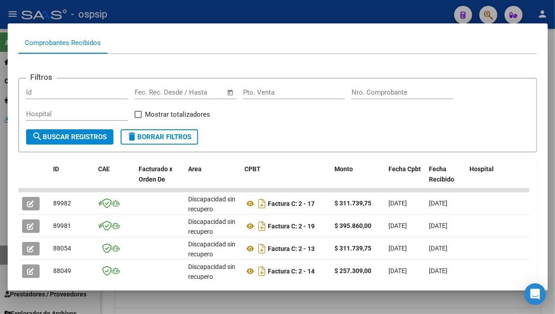
click at [2, 258] on div at bounding box center [277, 157] width 555 height 314
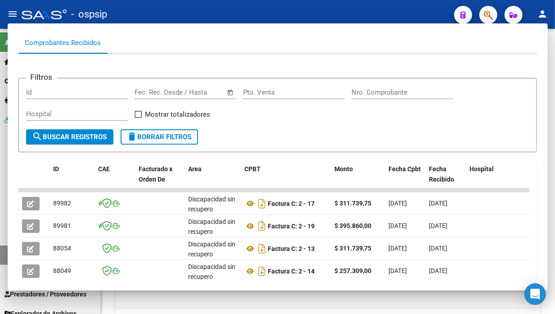
click at [2, 258] on link "Legajos" at bounding box center [50, 254] width 100 height 19
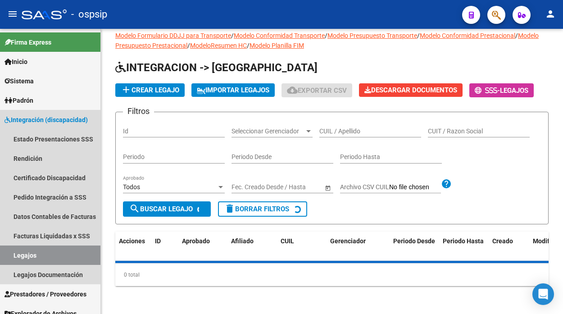
click at [2, 258] on link "Legajos" at bounding box center [50, 254] width 100 height 19
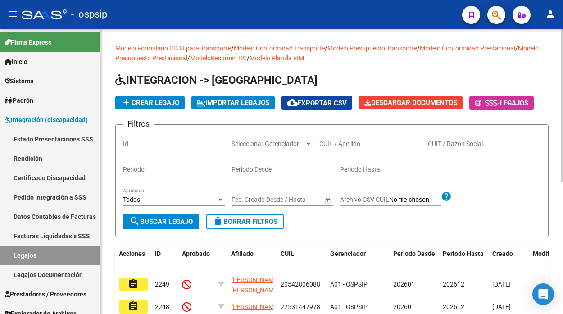
click at [348, 136] on div "CUIL / Apellido" at bounding box center [370, 141] width 102 height 18
click at [361, 147] on input "CUIL / Apellido" at bounding box center [370, 144] width 102 height 8
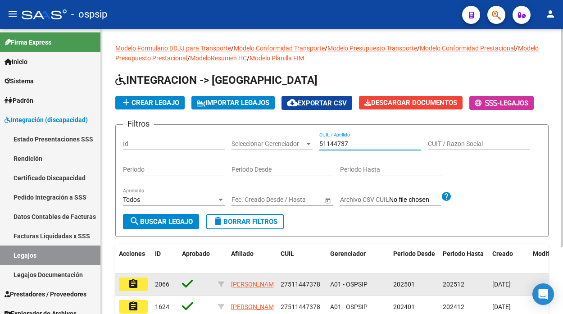
type input "51144737"
click at [127, 282] on button "assignment" at bounding box center [133, 284] width 29 height 14
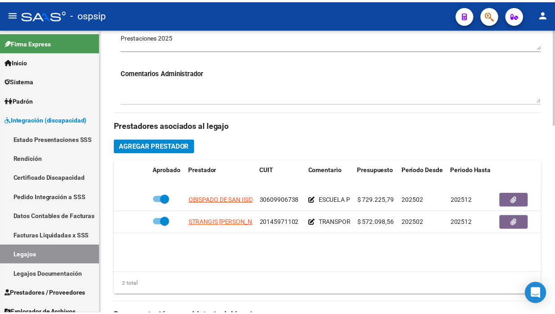
scroll to position [350, 0]
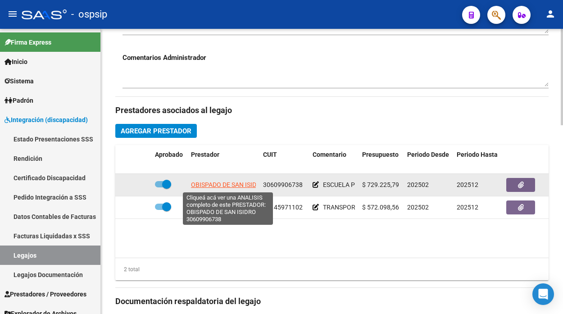
click at [225, 186] on span "OBISPADO DE SAN ISIDRO" at bounding box center [228, 184] width 74 height 7
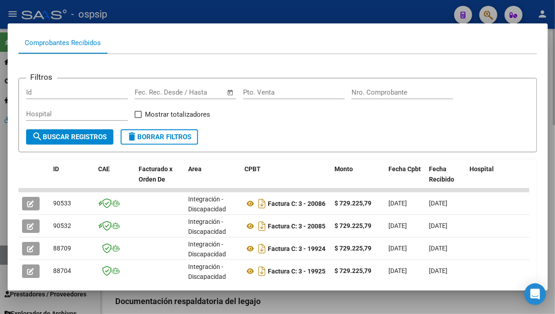
scroll to position [0, 0]
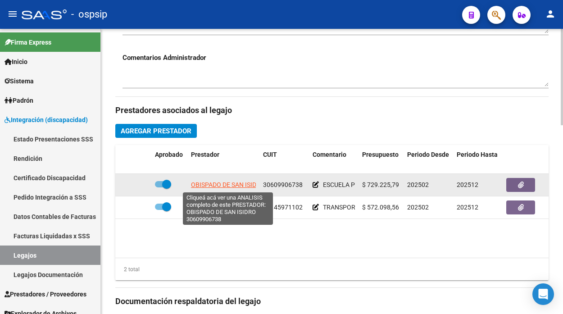
click at [225, 186] on span "OBISPADO DE SAN ISIDRO" at bounding box center [228, 184] width 74 height 7
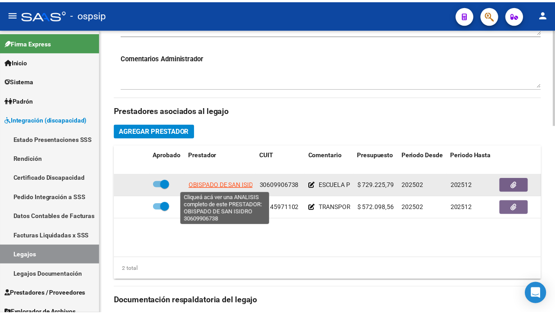
scroll to position [450, 0]
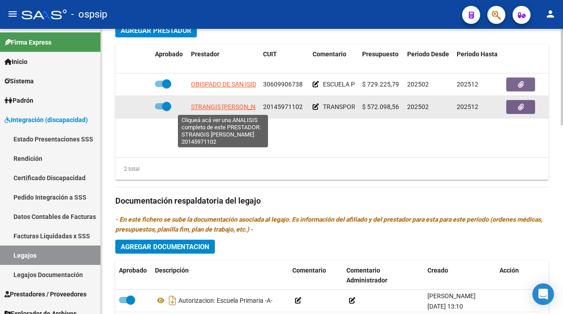
click at [219, 109] on span "STRANGIS [PERSON_NAME]" at bounding box center [230, 106] width 79 height 7
type textarea "20145971102"
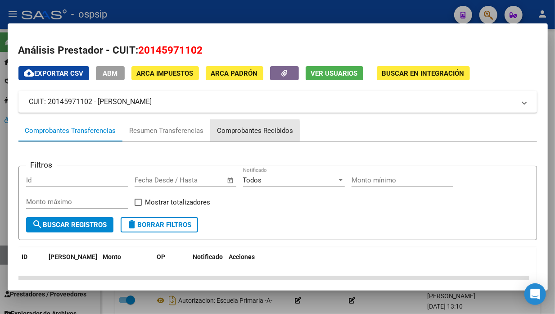
click at [231, 131] on div "Comprobantes Recibidos" at bounding box center [255, 131] width 76 height 10
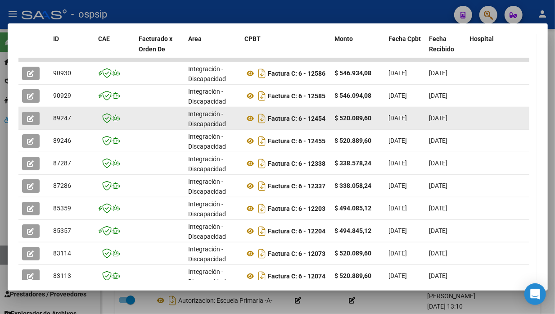
scroll to position [125, 0]
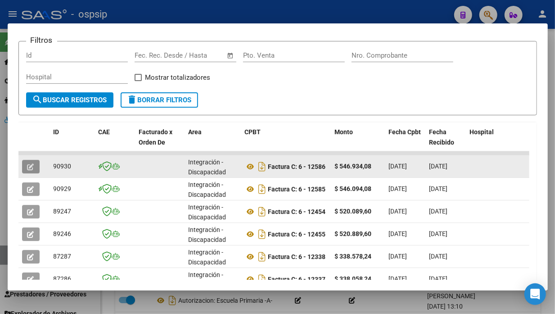
click at [26, 161] on button "button" at bounding box center [31, 167] width 18 height 14
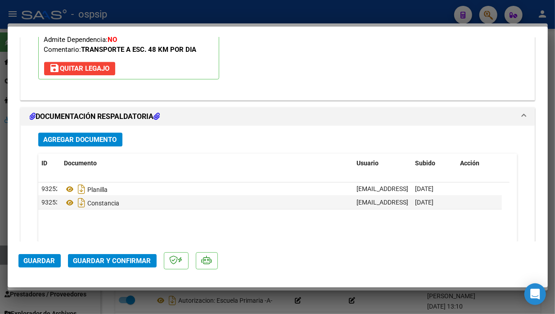
scroll to position [1100, 0]
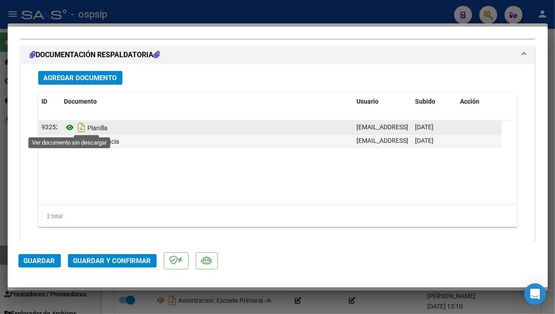
click at [74, 128] on icon at bounding box center [70, 127] width 12 height 11
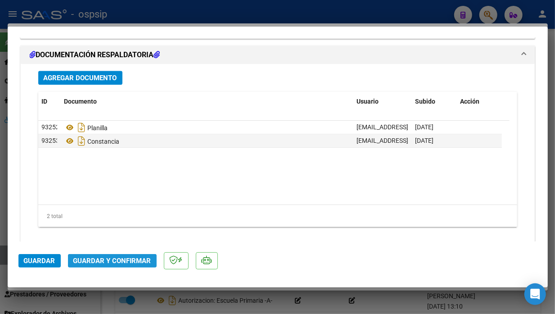
click at [128, 254] on button "Guardar y Confirmar" at bounding box center [112, 261] width 89 height 14
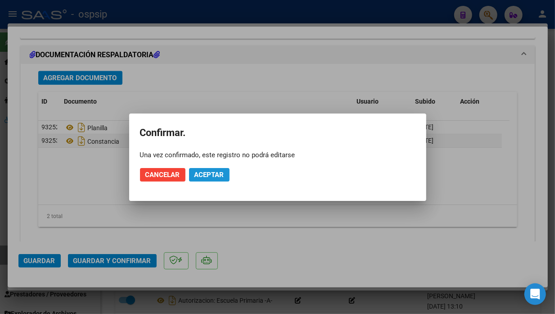
click at [213, 178] on span "Aceptar" at bounding box center [209, 175] width 30 height 8
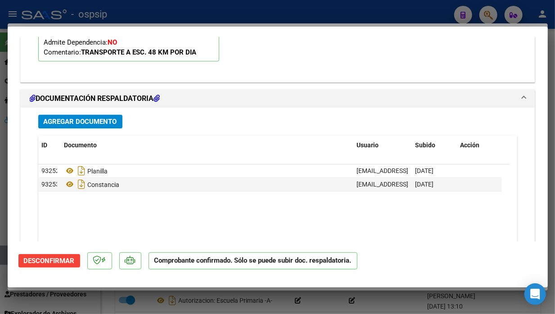
type input "$ 0,00"
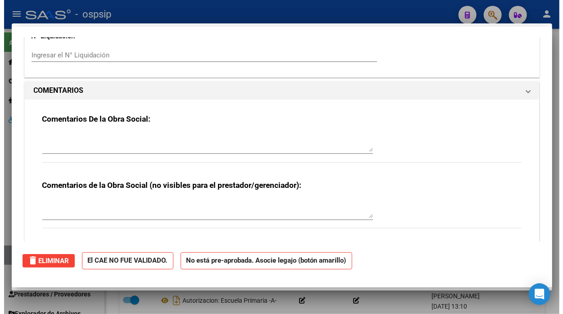
scroll to position [929, 0]
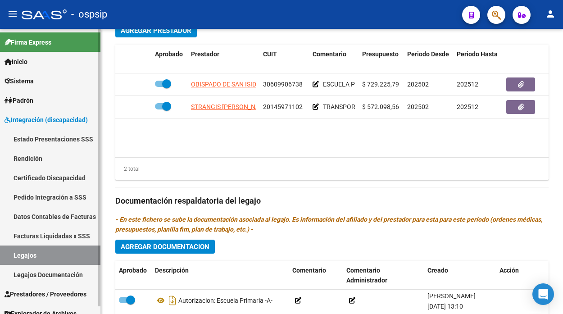
click at [24, 257] on link "Legajos" at bounding box center [50, 254] width 100 height 19
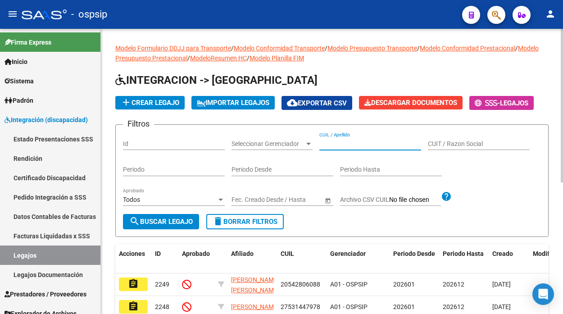
click at [338, 146] on input "CUIL / Apellido" at bounding box center [370, 144] width 102 height 8
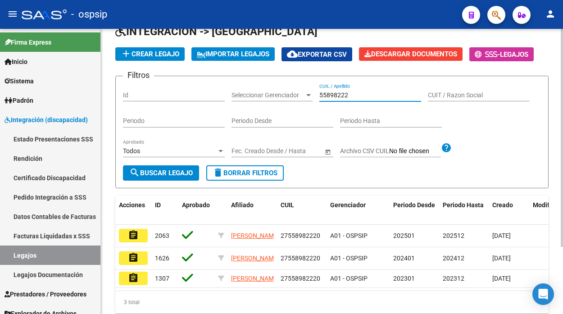
scroll to position [88, 0]
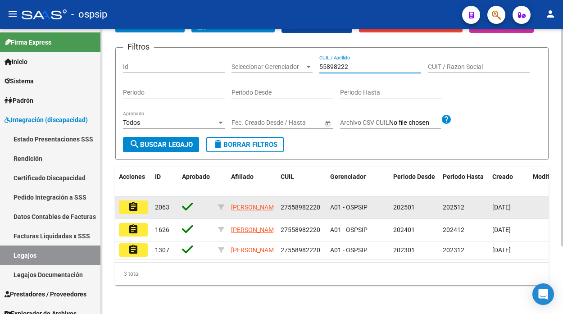
type input "55898222"
click at [138, 201] on mat-icon "assignment" at bounding box center [133, 206] width 11 height 11
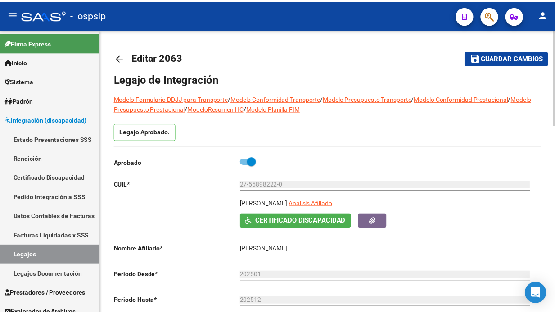
scroll to position [50, 0]
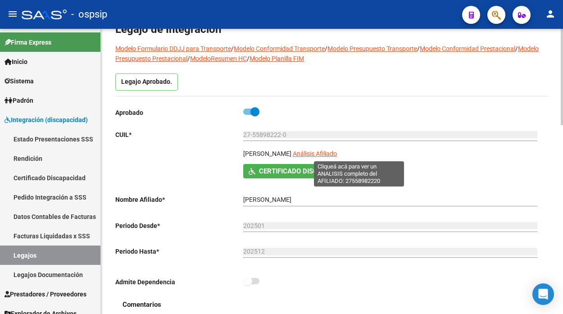
click at [337, 151] on span "Análisis Afiliado" at bounding box center [315, 153] width 44 height 7
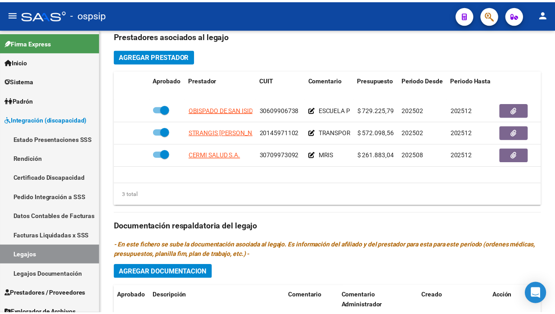
scroll to position [450, 0]
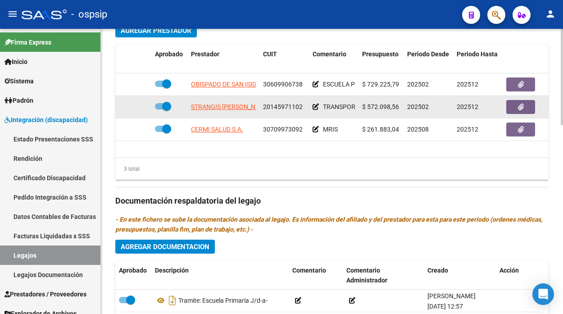
click at [214, 112] on app-link-go-to "STRANGIS [PERSON_NAME]" at bounding box center [230, 107] width 79 height 10
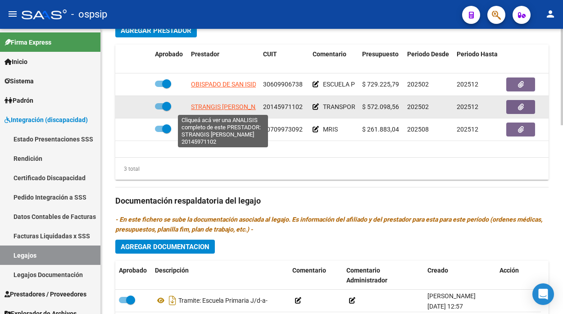
click at [213, 107] on span "STRANGIS [PERSON_NAME]" at bounding box center [230, 106] width 79 height 7
type textarea "20145971102"
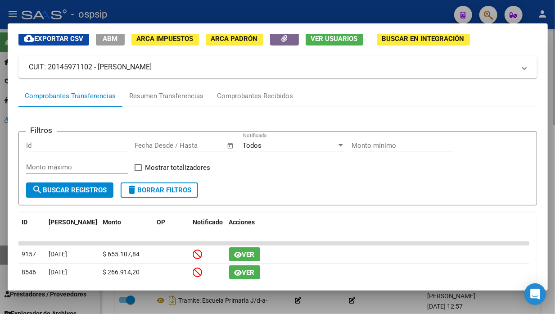
scroll to position [50, 0]
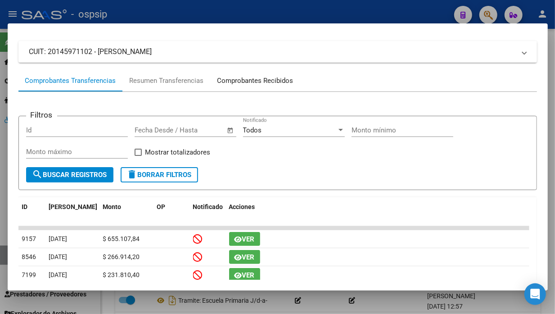
click at [255, 79] on div "Comprobantes Recibidos" at bounding box center [255, 81] width 76 height 10
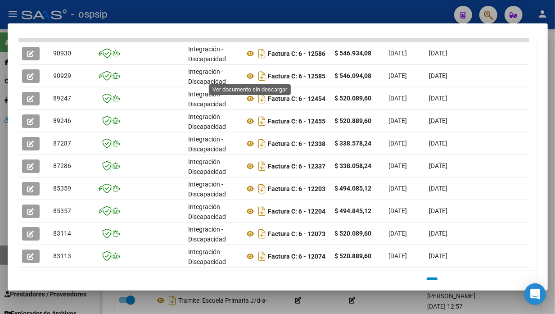
scroll to position [188, 0]
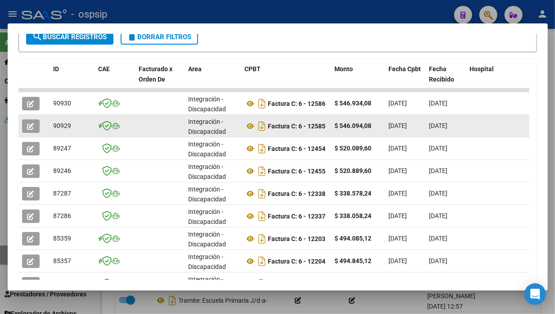
click at [30, 123] on icon "button" at bounding box center [30, 126] width 7 height 7
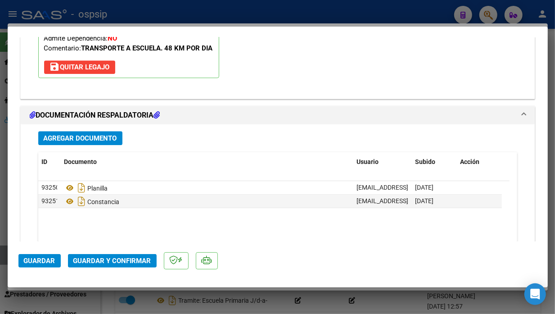
scroll to position [1050, 0]
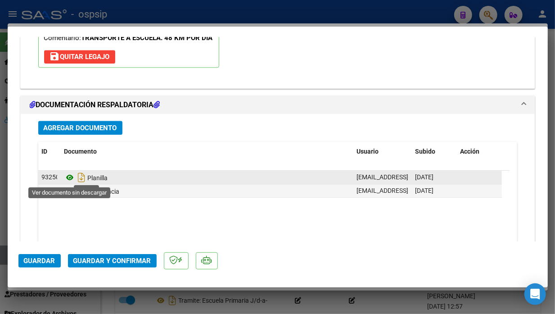
click at [68, 174] on icon at bounding box center [70, 177] width 12 height 11
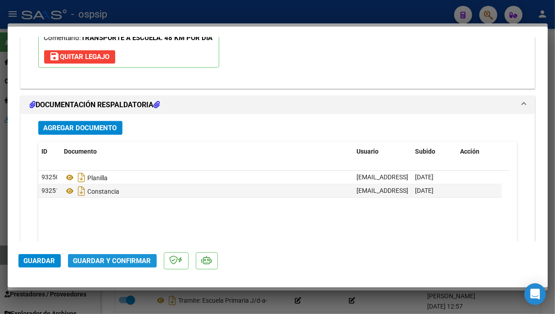
click at [108, 261] on span "Guardar y Confirmar" at bounding box center [112, 261] width 78 height 8
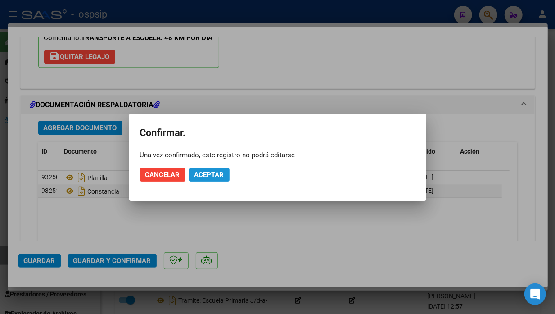
click at [190, 176] on button "Aceptar" at bounding box center [209, 175] width 41 height 14
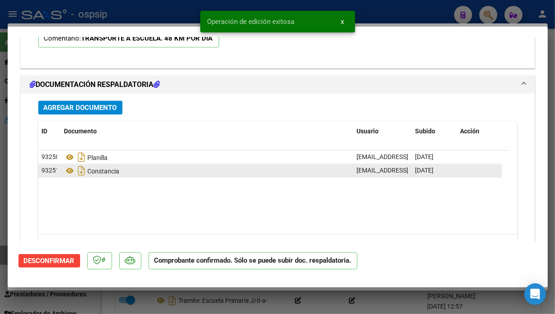
scroll to position [818, 0]
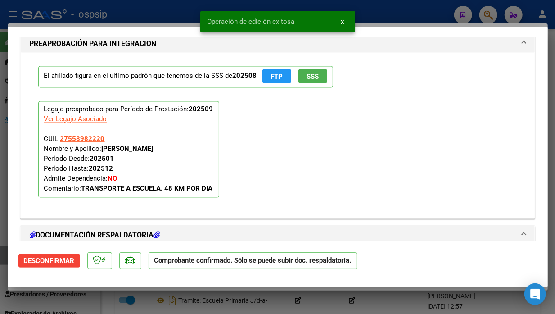
type input "$ 0,00"
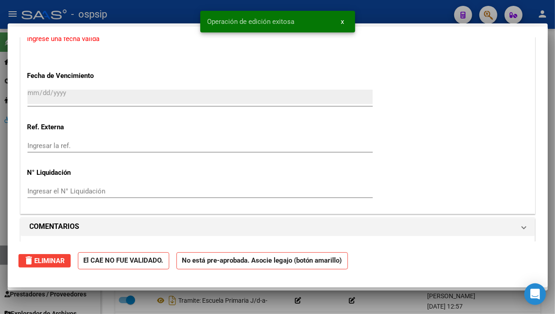
scroll to position [0, 0]
